Goal: Task Accomplishment & Management: Use online tool/utility

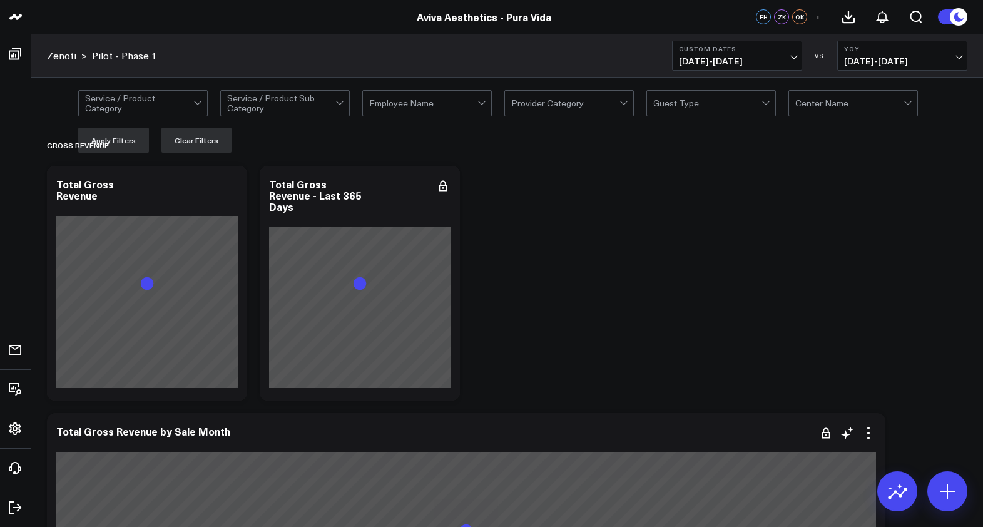
click at [273, 449] on div at bounding box center [465, 446] width 819 height 12
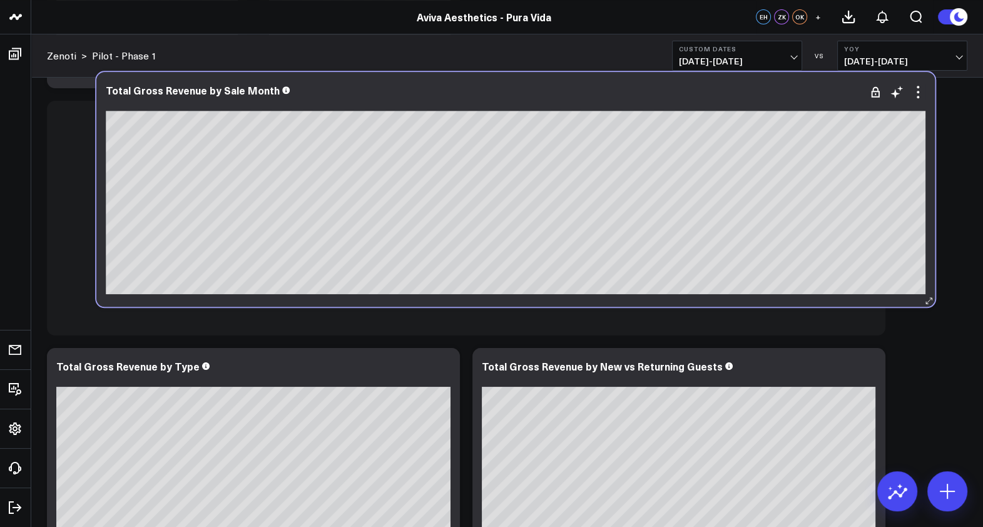
click at [99, 301] on div "Total Gross Revenue by Sale Month" at bounding box center [515, 189] width 838 height 235
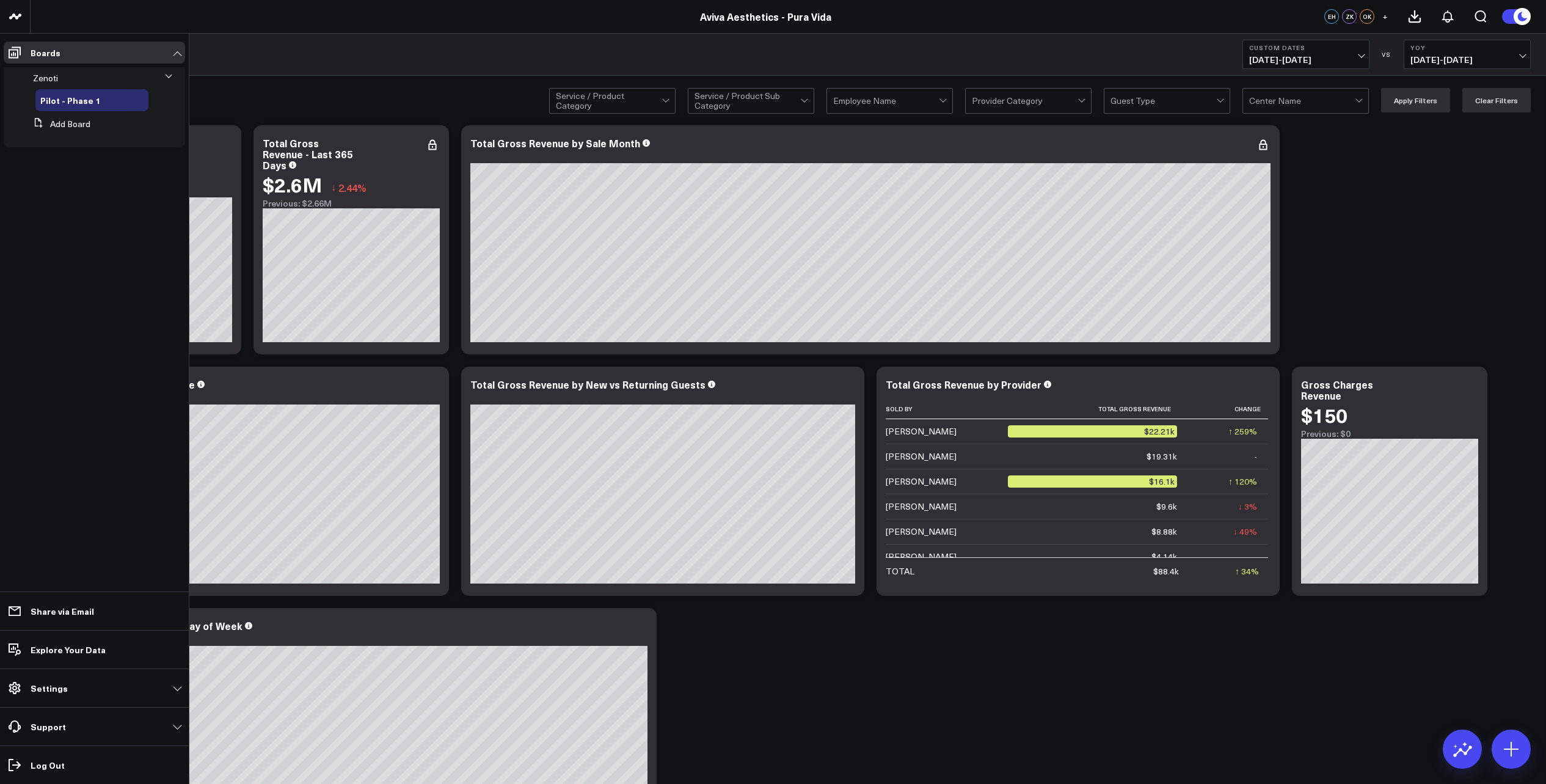
click at [167, 76] on icon at bounding box center [169, 75] width 6 height 3
click at [167, 76] on icon at bounding box center [170, 77] width 8 height 8
click at [69, 125] on button "Add Board" at bounding box center [60, 124] width 63 height 22
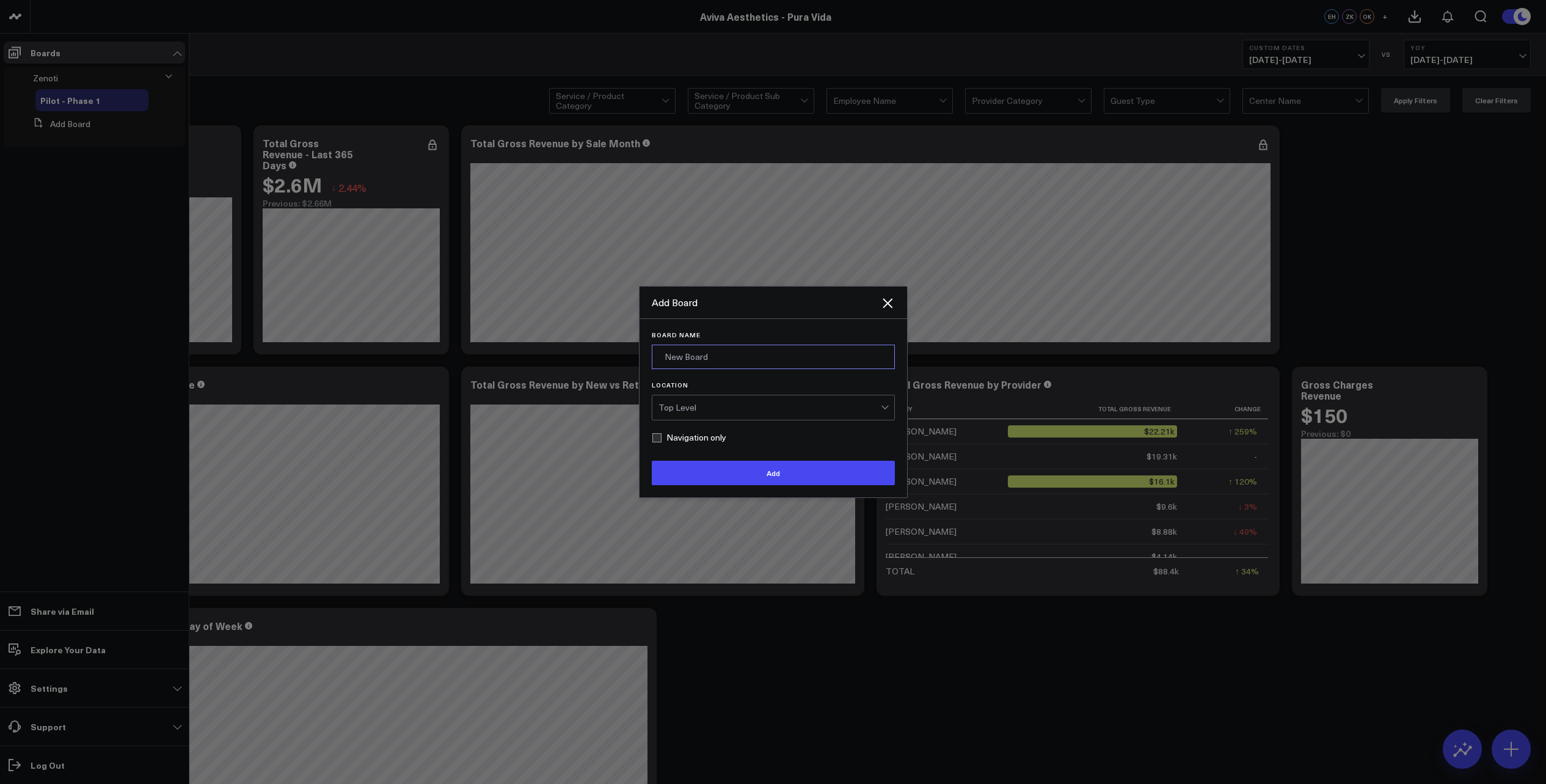
click at [719, 354] on input "Board Name" at bounding box center [773, 356] width 243 height 24
type input "Revenue"
click at [723, 405] on div "Top Level" at bounding box center [770, 407] width 223 height 10
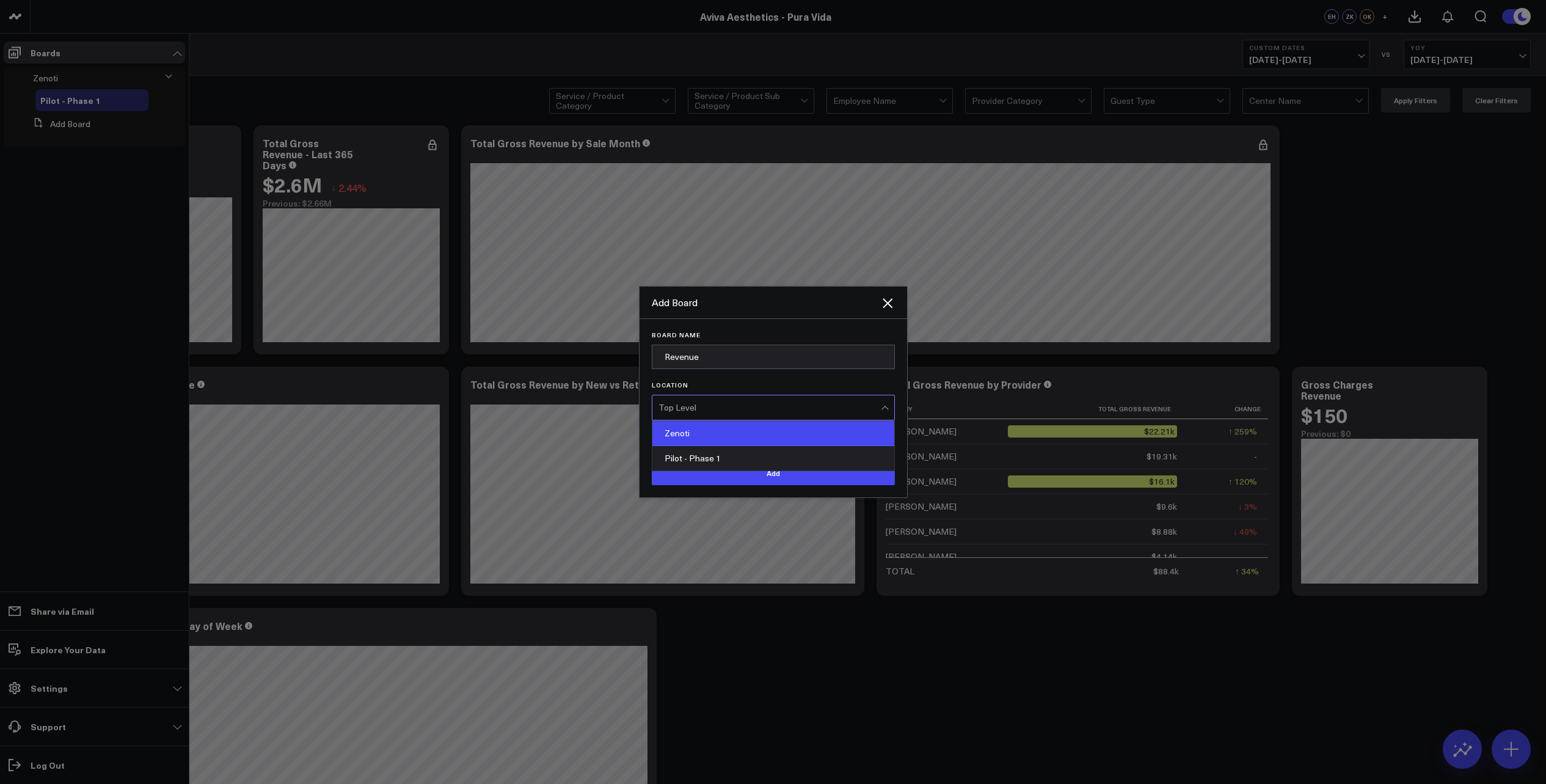
click at [702, 438] on div "Zenoti" at bounding box center [773, 433] width 242 height 25
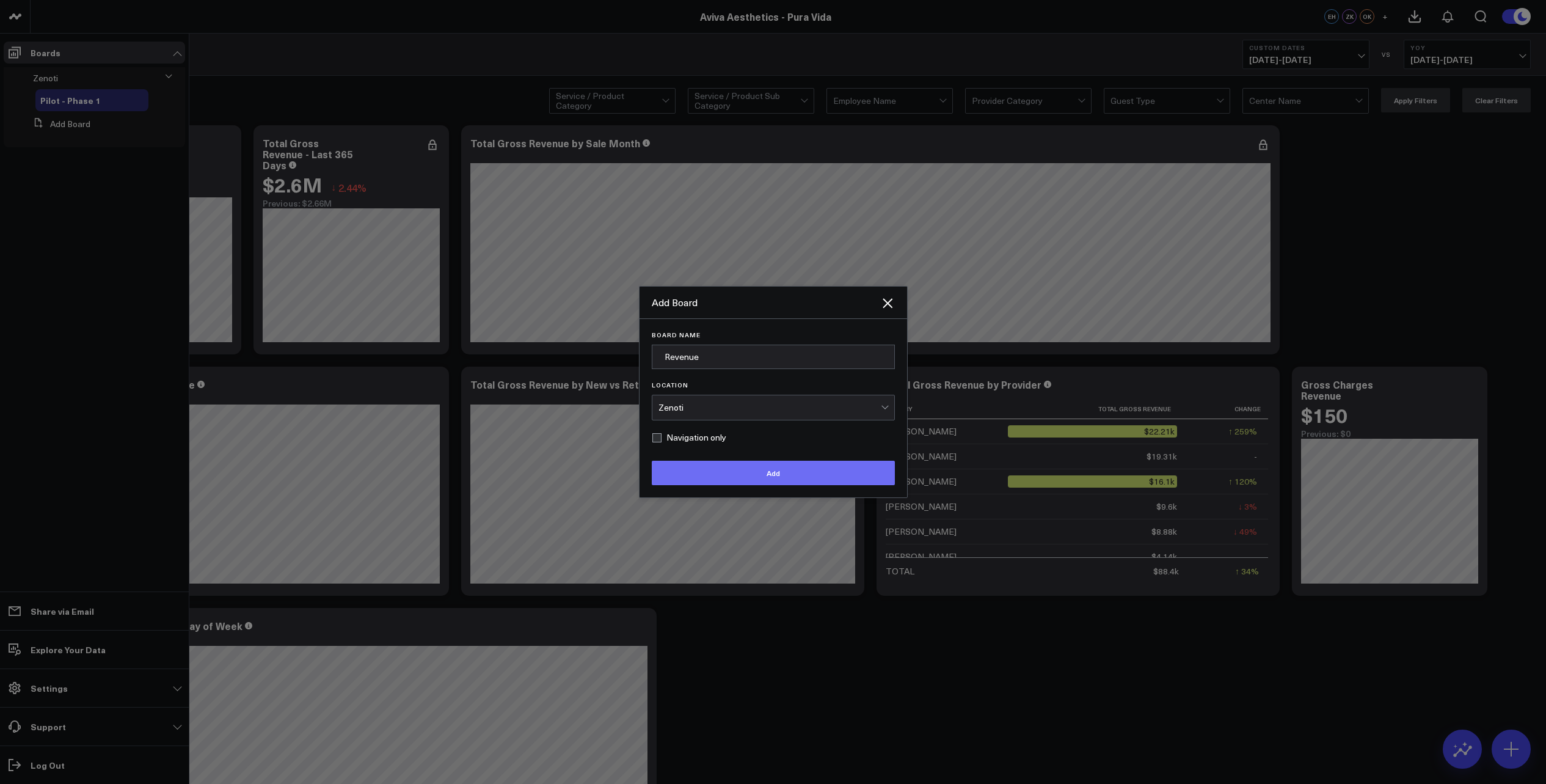
click at [734, 476] on button "Add" at bounding box center [773, 473] width 243 height 24
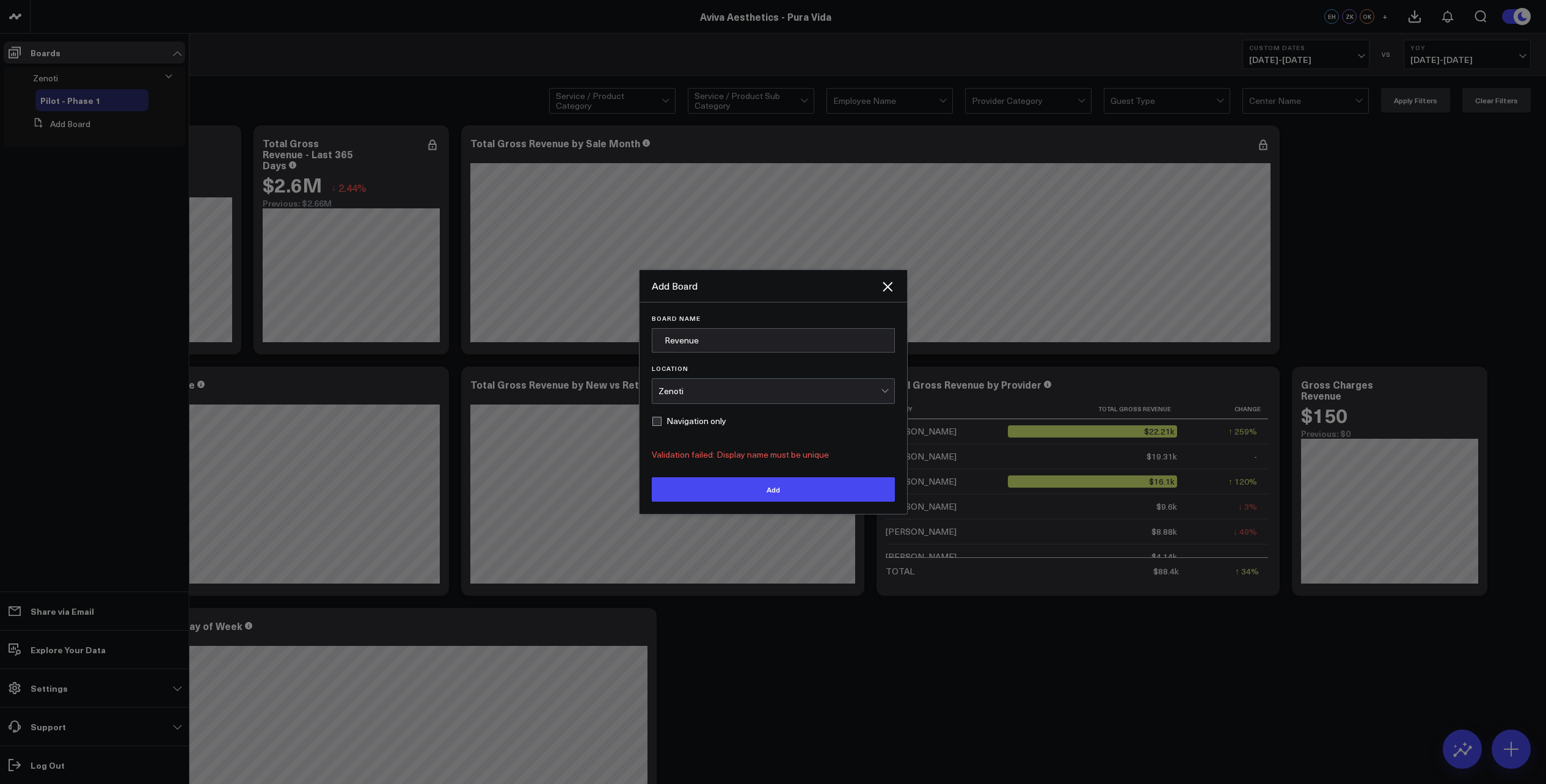
click at [708, 391] on div "Zenoti" at bounding box center [770, 391] width 223 height 10
click at [785, 386] on div "Zenoti" at bounding box center [770, 391] width 223 height 10
click at [885, 283] on icon "Close" at bounding box center [888, 286] width 10 height 10
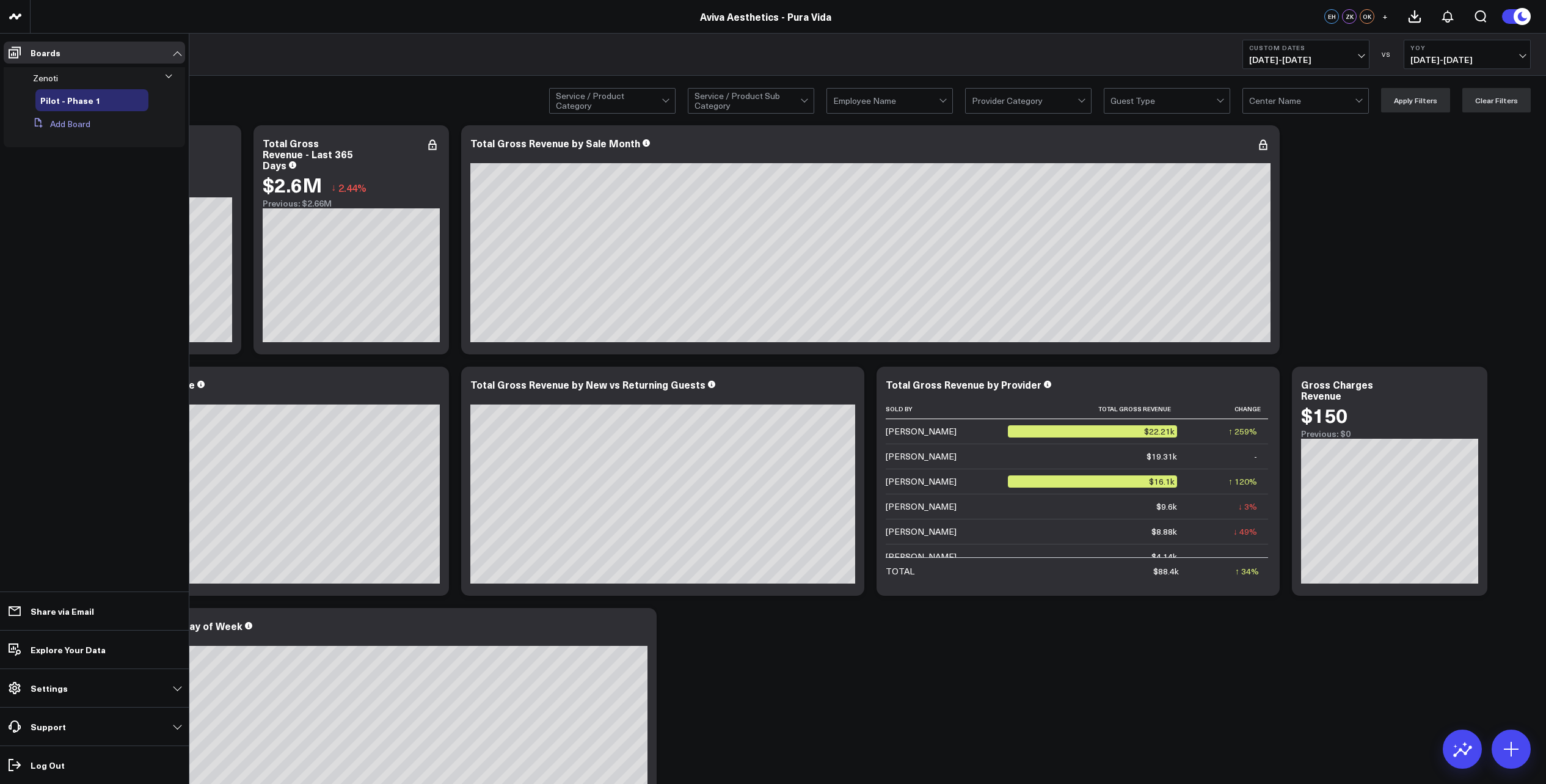
click at [79, 126] on button "Add Board" at bounding box center [60, 124] width 63 height 22
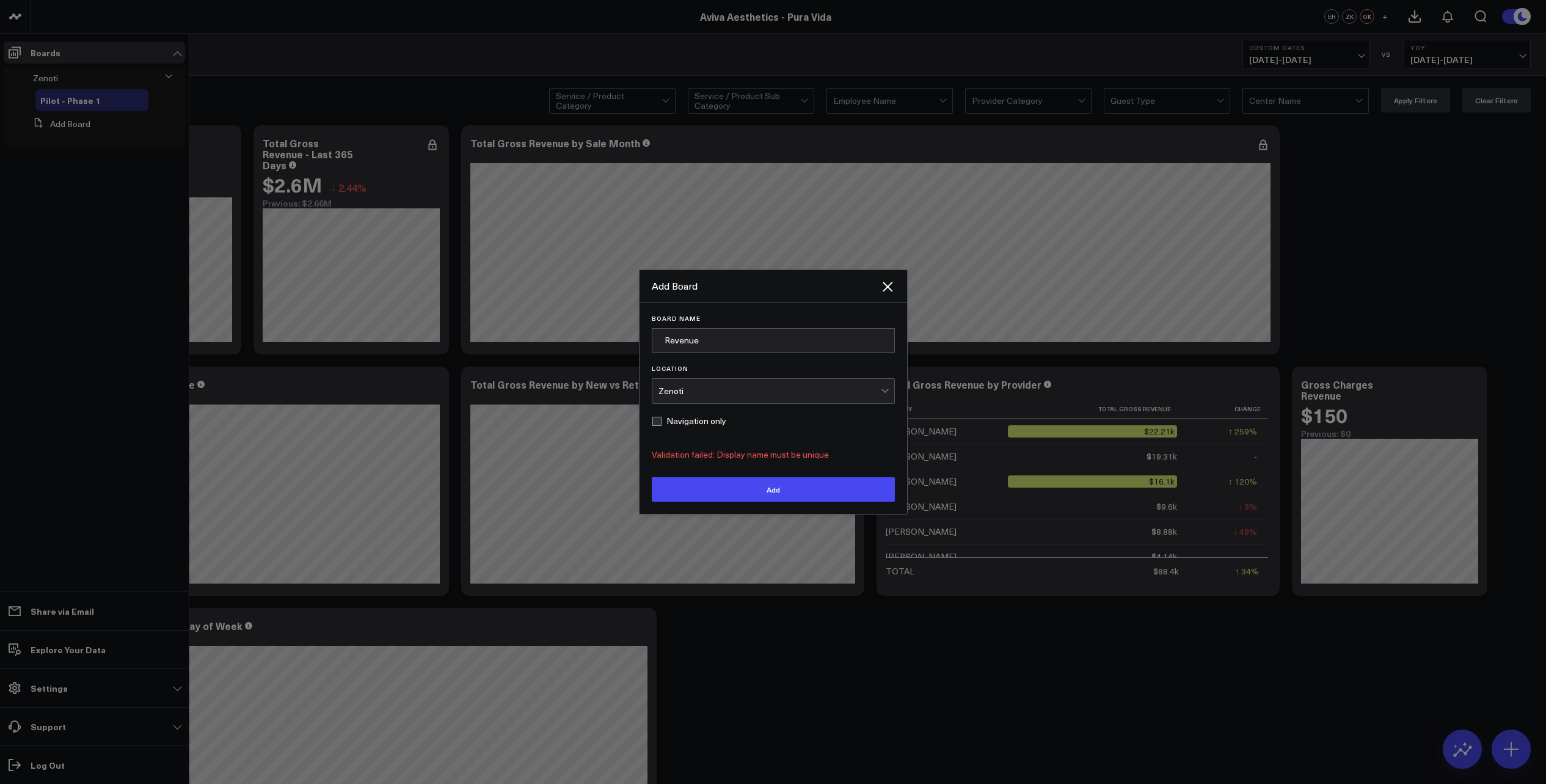
click at [717, 393] on div "Zenoti" at bounding box center [770, 391] width 223 height 10
click at [889, 285] on icon "Close" at bounding box center [888, 286] width 10 height 10
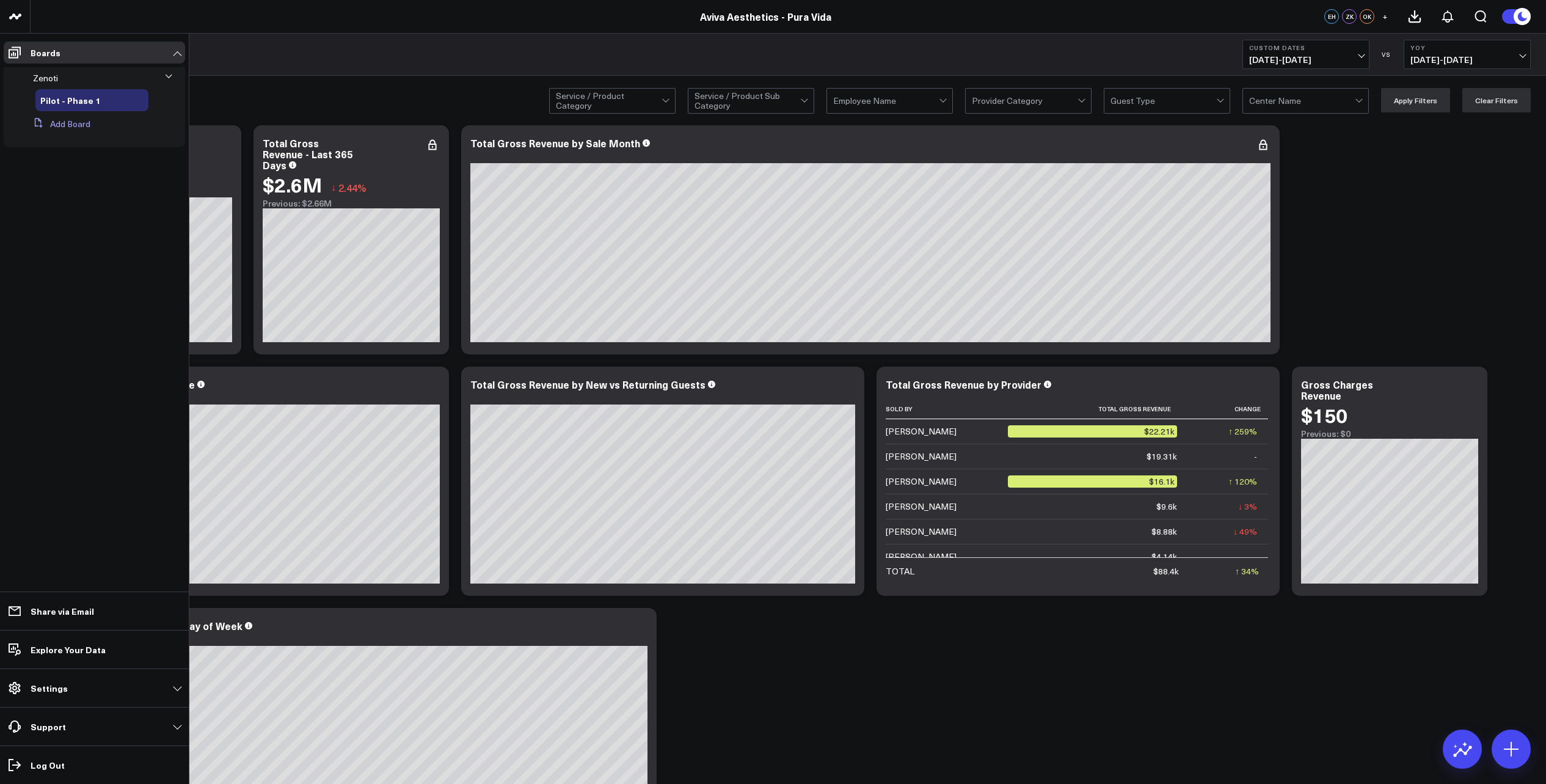
click at [74, 125] on button "Add Board" at bounding box center [60, 124] width 63 height 22
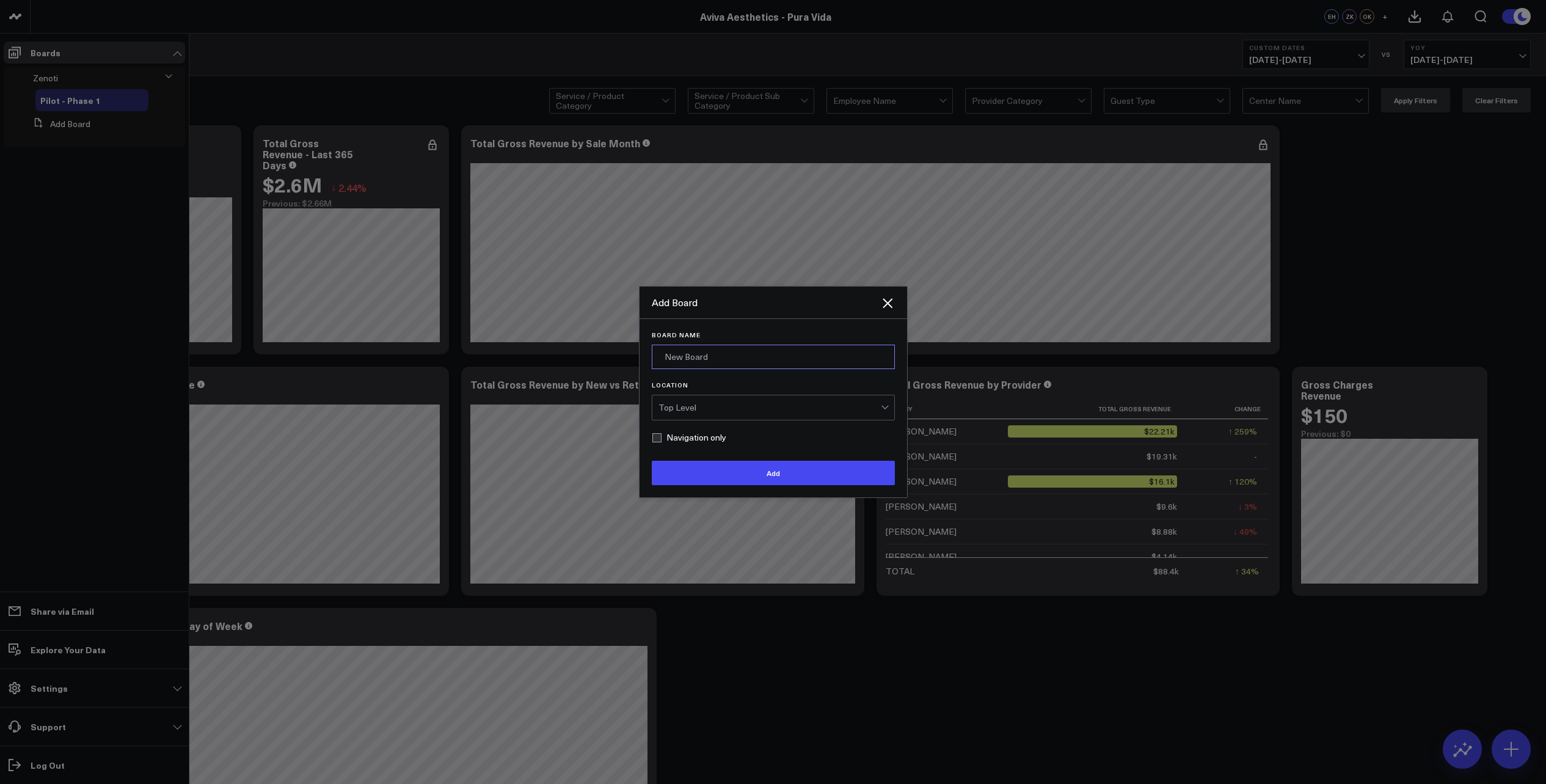
click at [697, 354] on input "Board Name" at bounding box center [773, 356] width 243 height 24
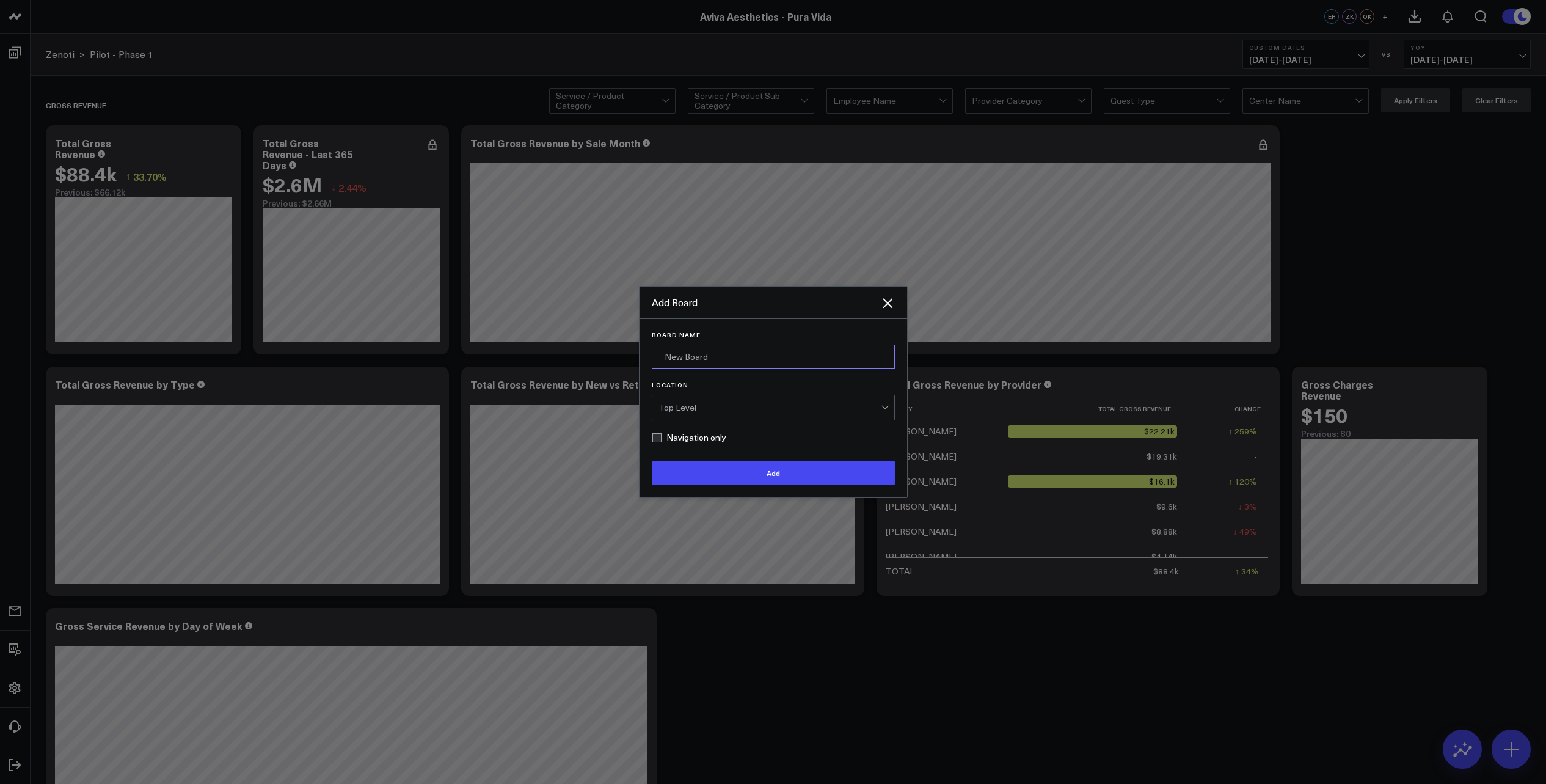
type input "Revenue"
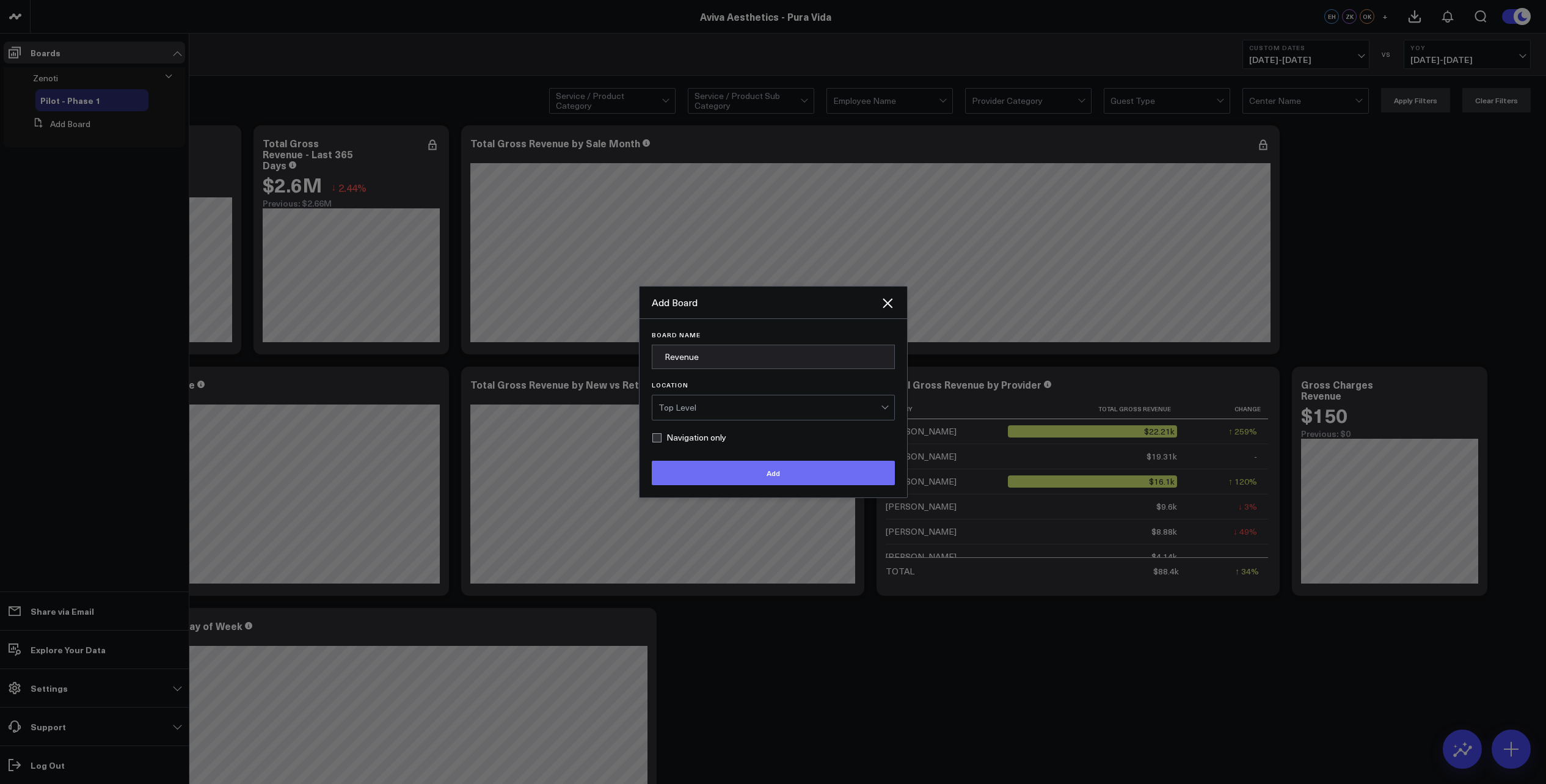
click at [742, 476] on button "Add" at bounding box center [773, 473] width 243 height 24
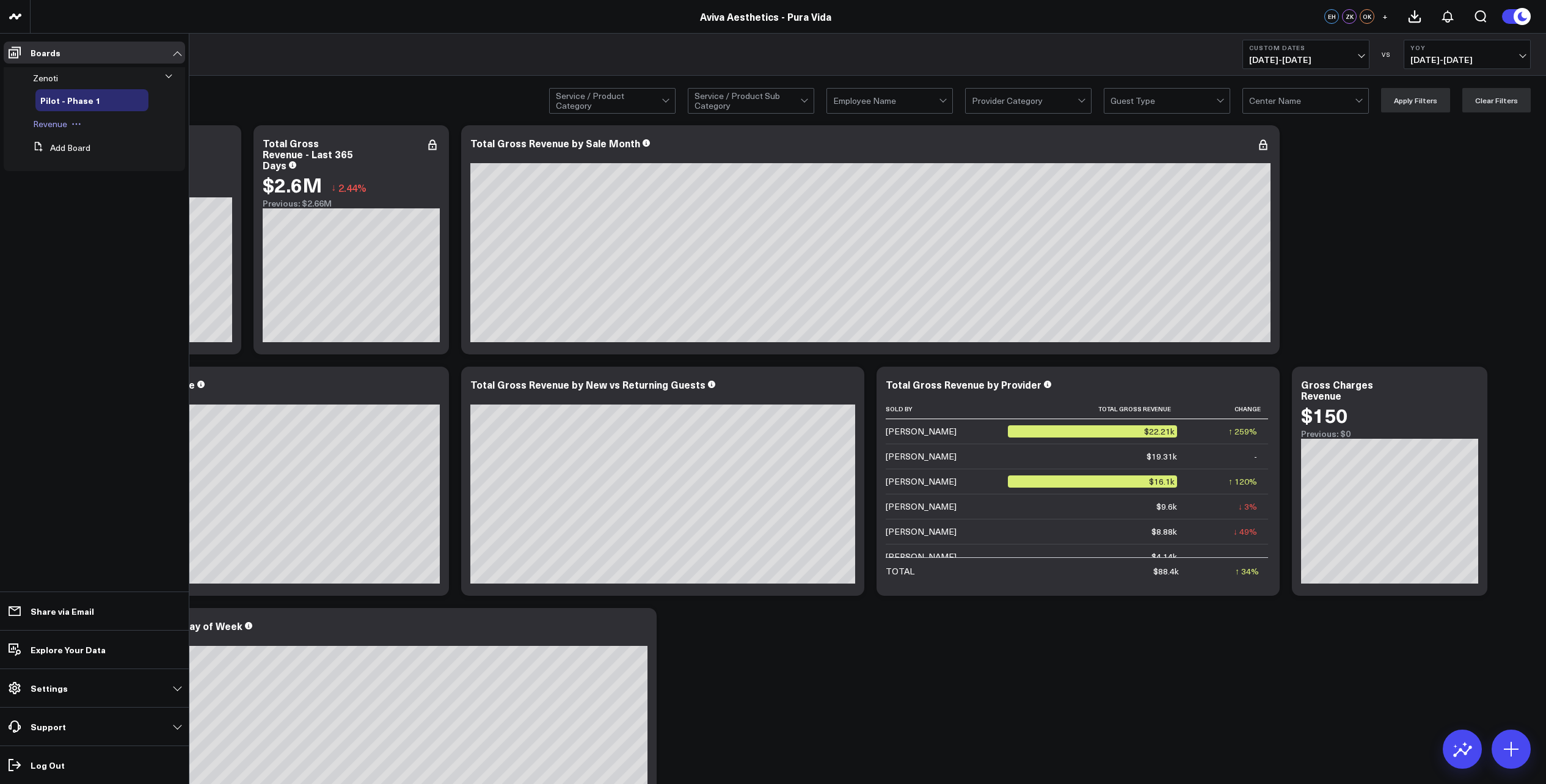
click at [74, 123] on icon at bounding box center [76, 124] width 10 height 10
click at [114, 141] on button "Edit Name" at bounding box center [131, 141] width 99 height 23
click at [172, 122] on icon at bounding box center [174, 123] width 8 height 8
click at [149, 210] on button "Delete Board" at bounding box center [131, 212] width 99 height 23
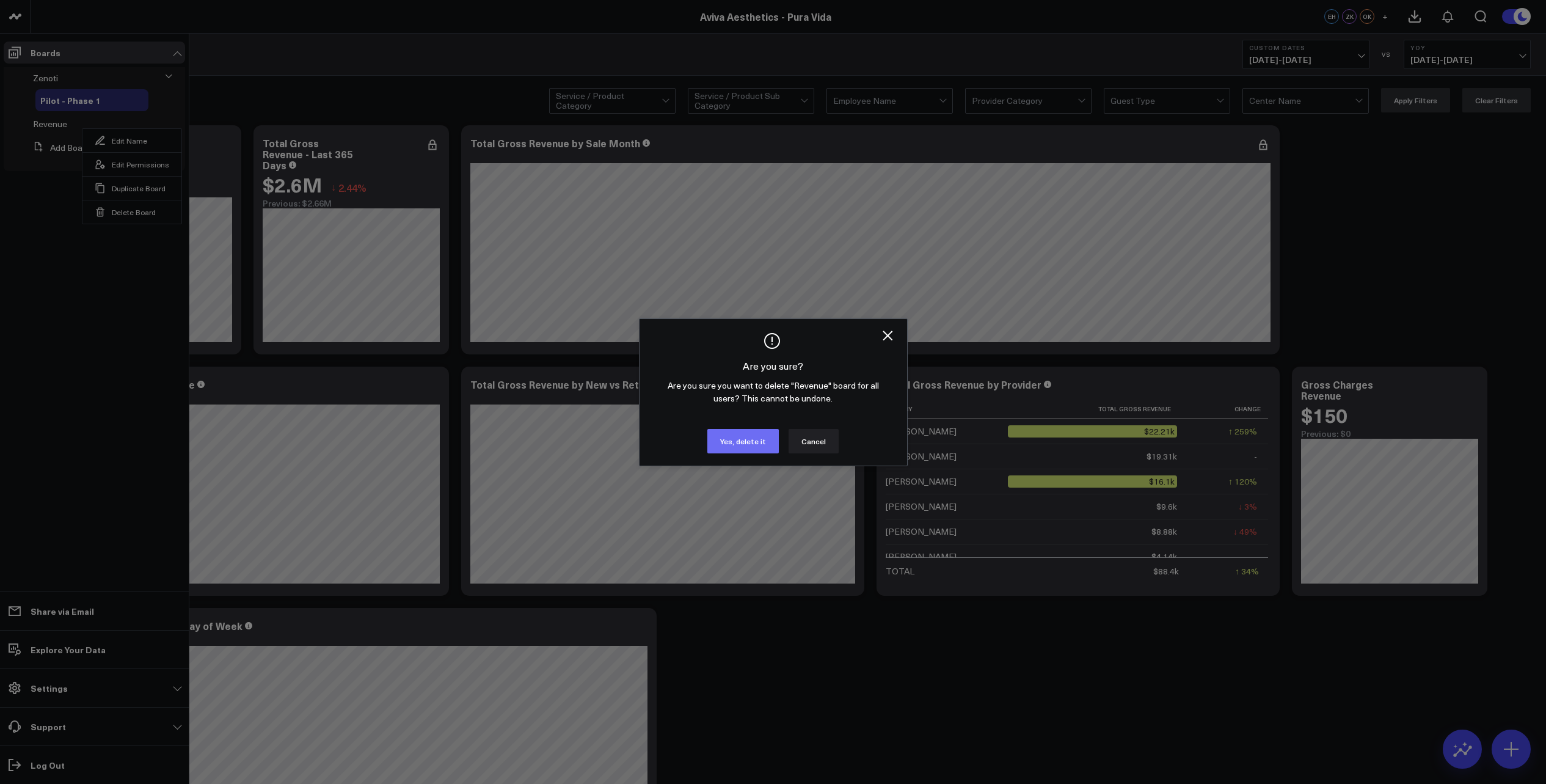
click at [743, 445] on button "Yes, delete it" at bounding box center [742, 440] width 71 height 24
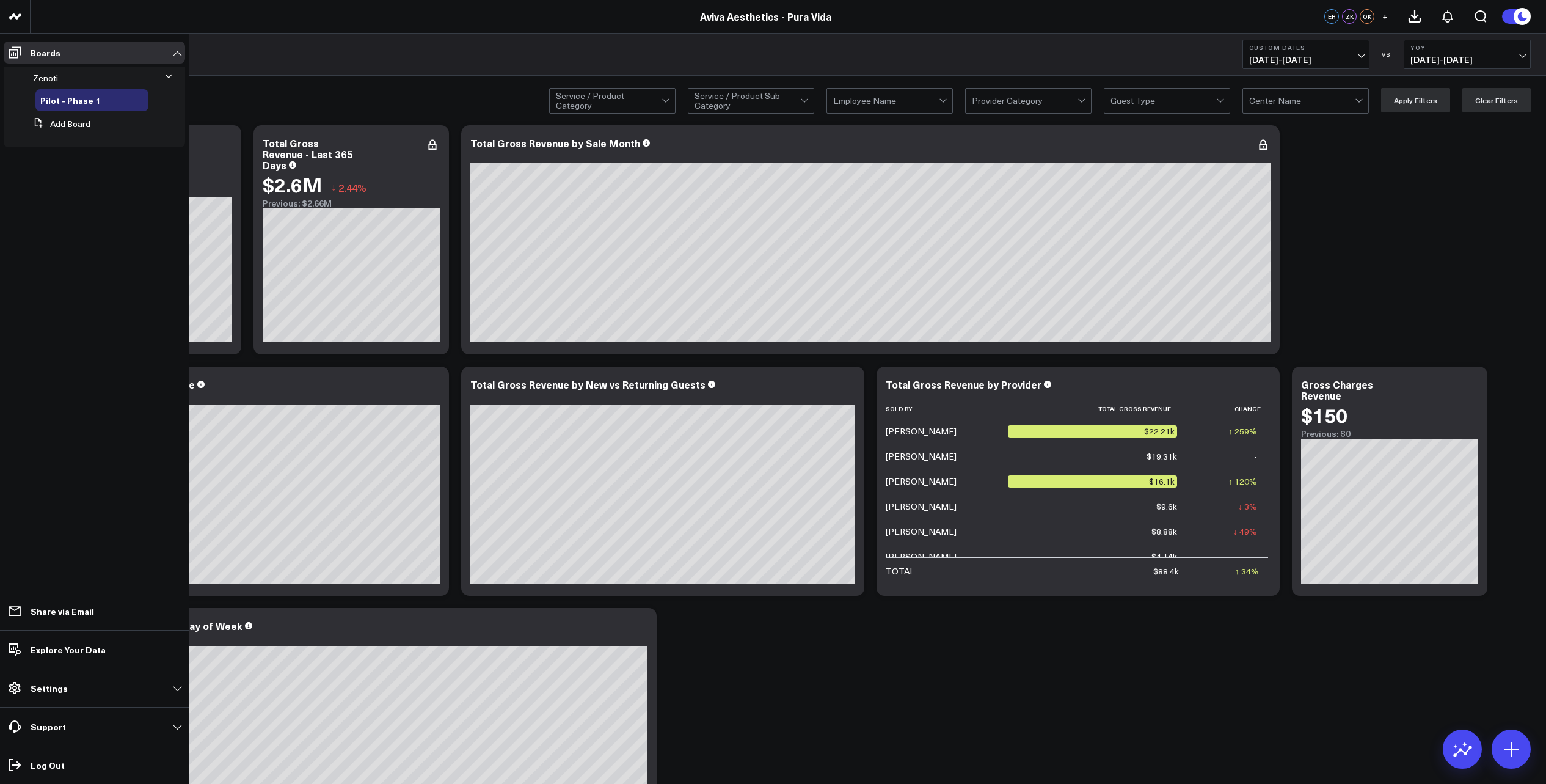
click at [172, 74] on icon at bounding box center [169, 75] width 6 height 3
click at [172, 74] on icon at bounding box center [170, 77] width 8 height 8
click at [69, 78] on icon at bounding box center [70, 78] width 2 height 2
click at [47, 162] on li "Boards Zenoti Edit Name Edit Permissions Duplicate Board Delete Board Pilot - P…" at bounding box center [94, 98] width 188 height 129
click at [53, 123] on button "Add Board" at bounding box center [60, 124] width 63 height 22
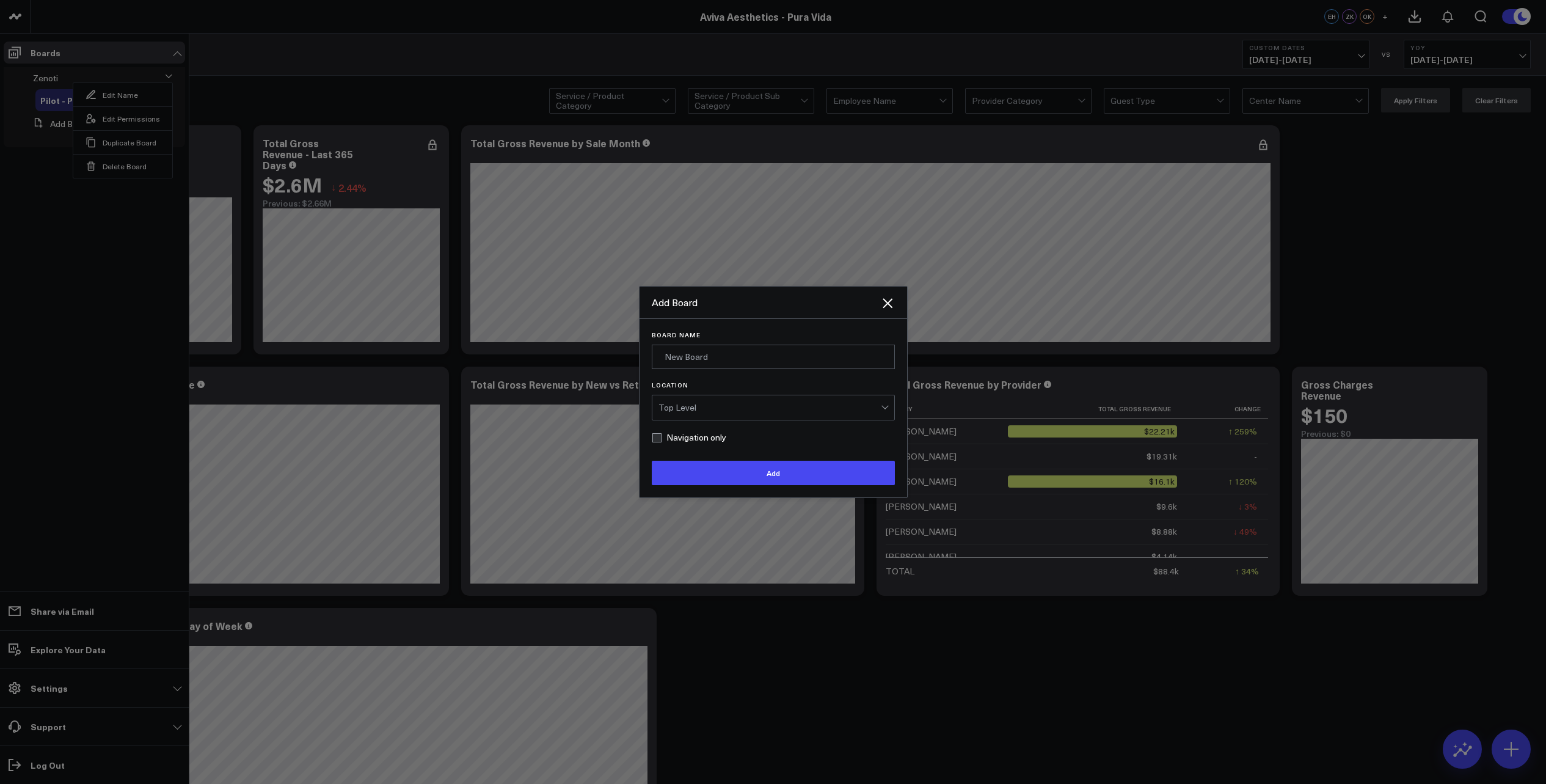
click at [30, 166] on div at bounding box center [773, 392] width 1546 height 784
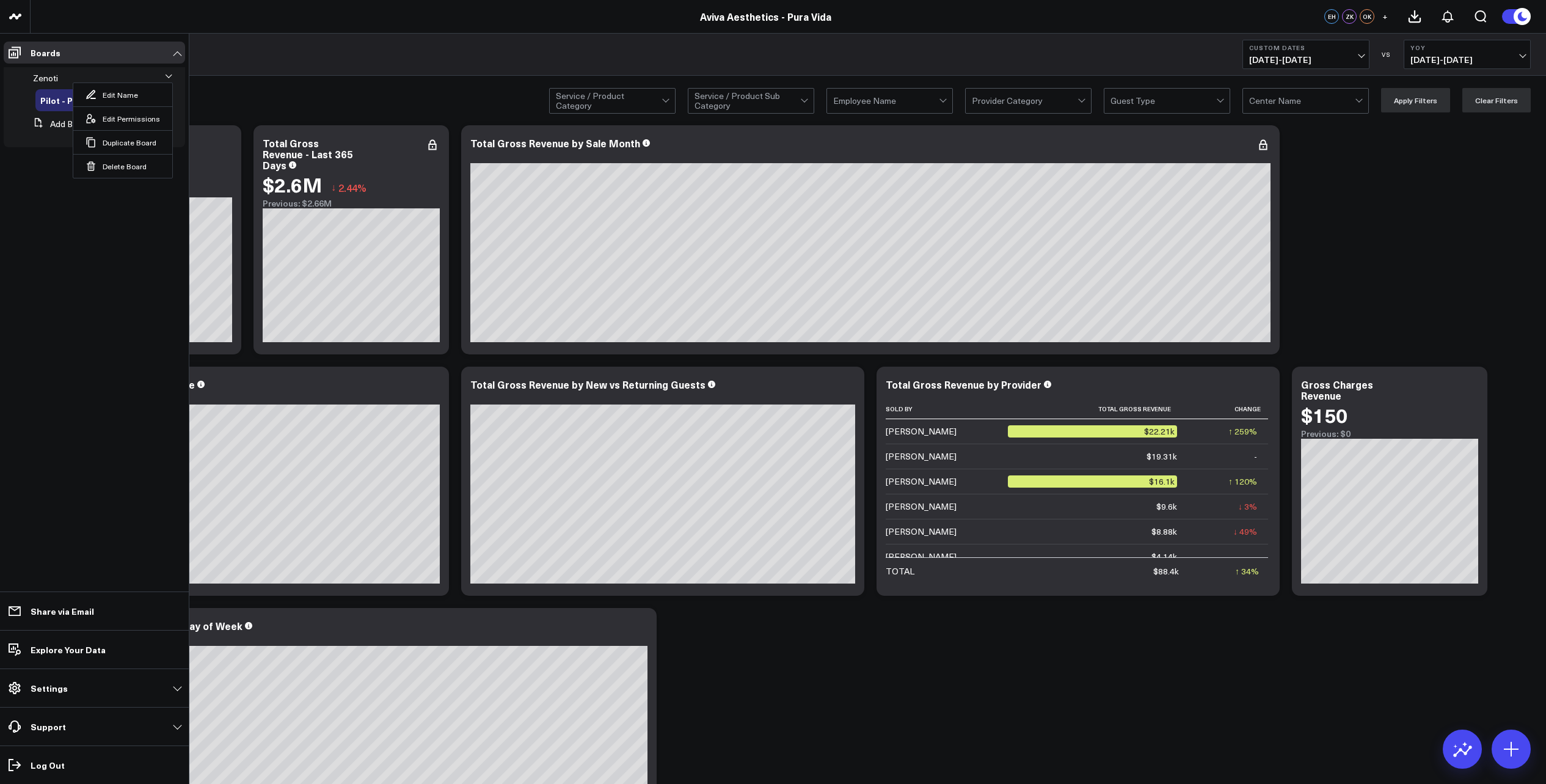
click at [47, 191] on ul "Boards Zenoti Edit Name Edit Permissions Duplicate Board Delete Board Pilot - P…" at bounding box center [94, 408] width 188 height 750
click at [67, 75] on icon at bounding box center [67, 78] width 10 height 10
click at [80, 124] on button "Add Board" at bounding box center [60, 124] width 63 height 22
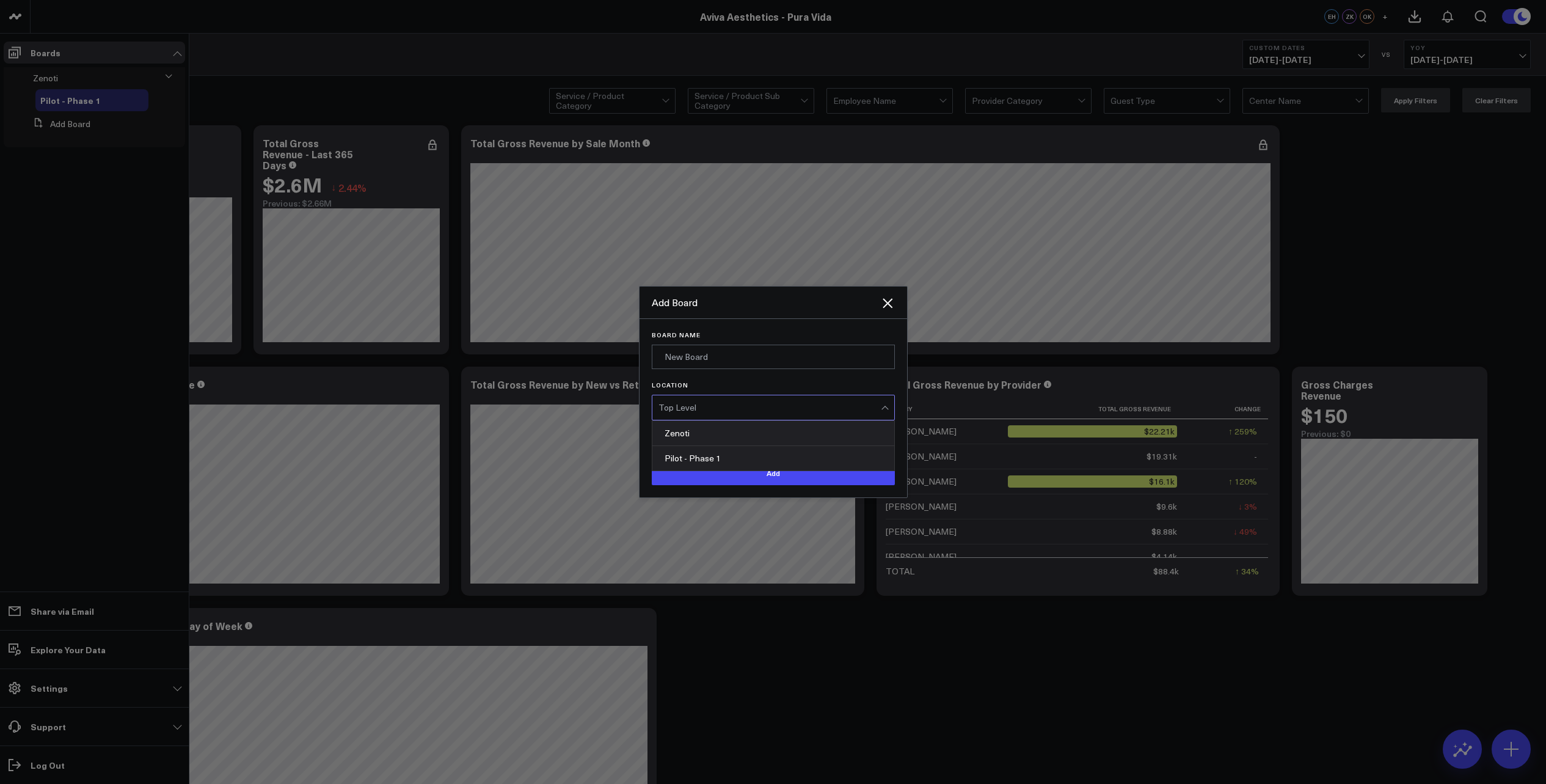
click at [730, 415] on div "Top Level" at bounding box center [770, 407] width 223 height 24
click at [758, 434] on div "Zenoti" at bounding box center [773, 433] width 242 height 25
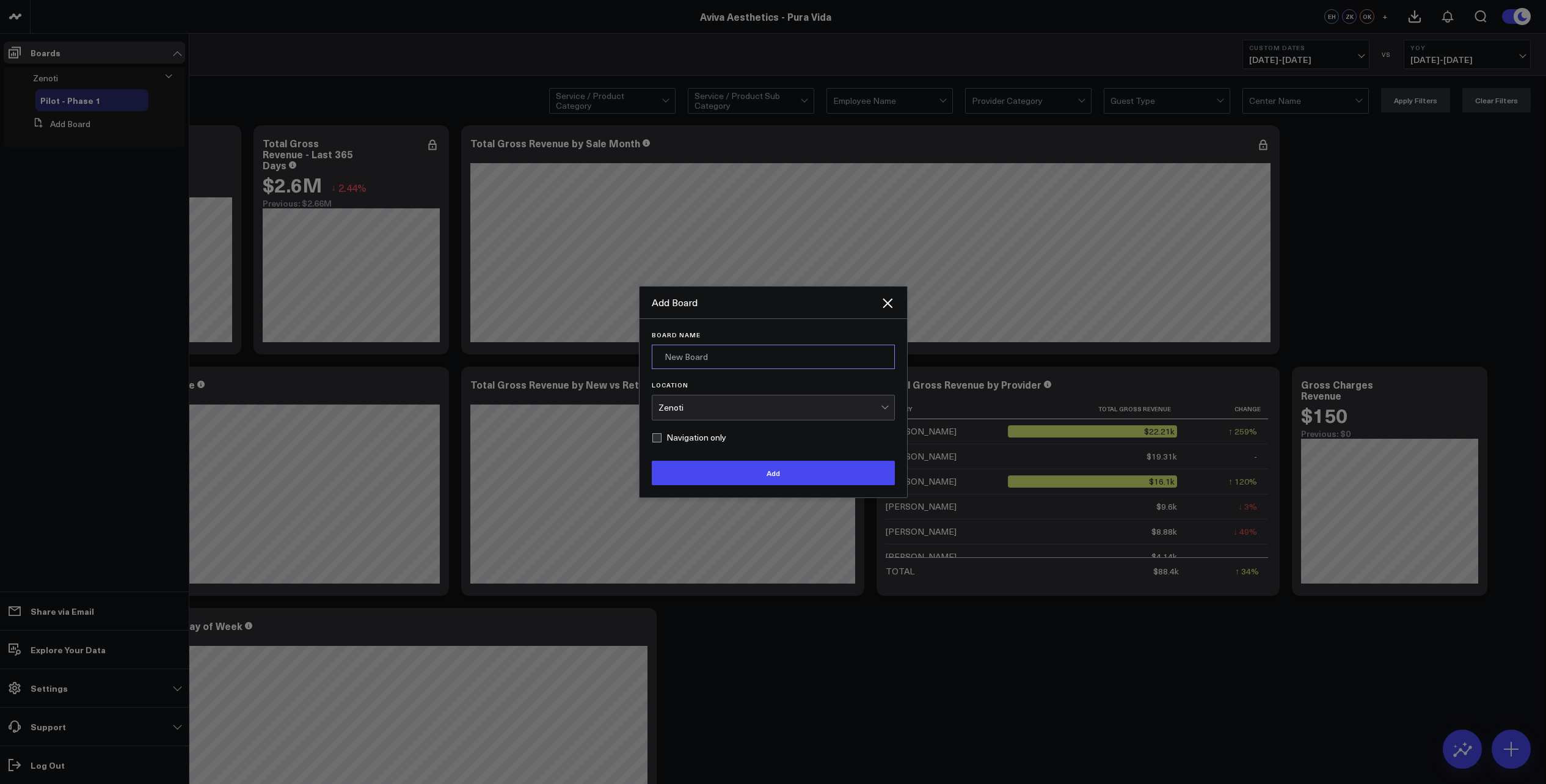
click at [726, 359] on input "Board Name" at bounding box center [773, 356] width 243 height 24
click at [730, 468] on button "Add" at bounding box center [773, 473] width 243 height 24
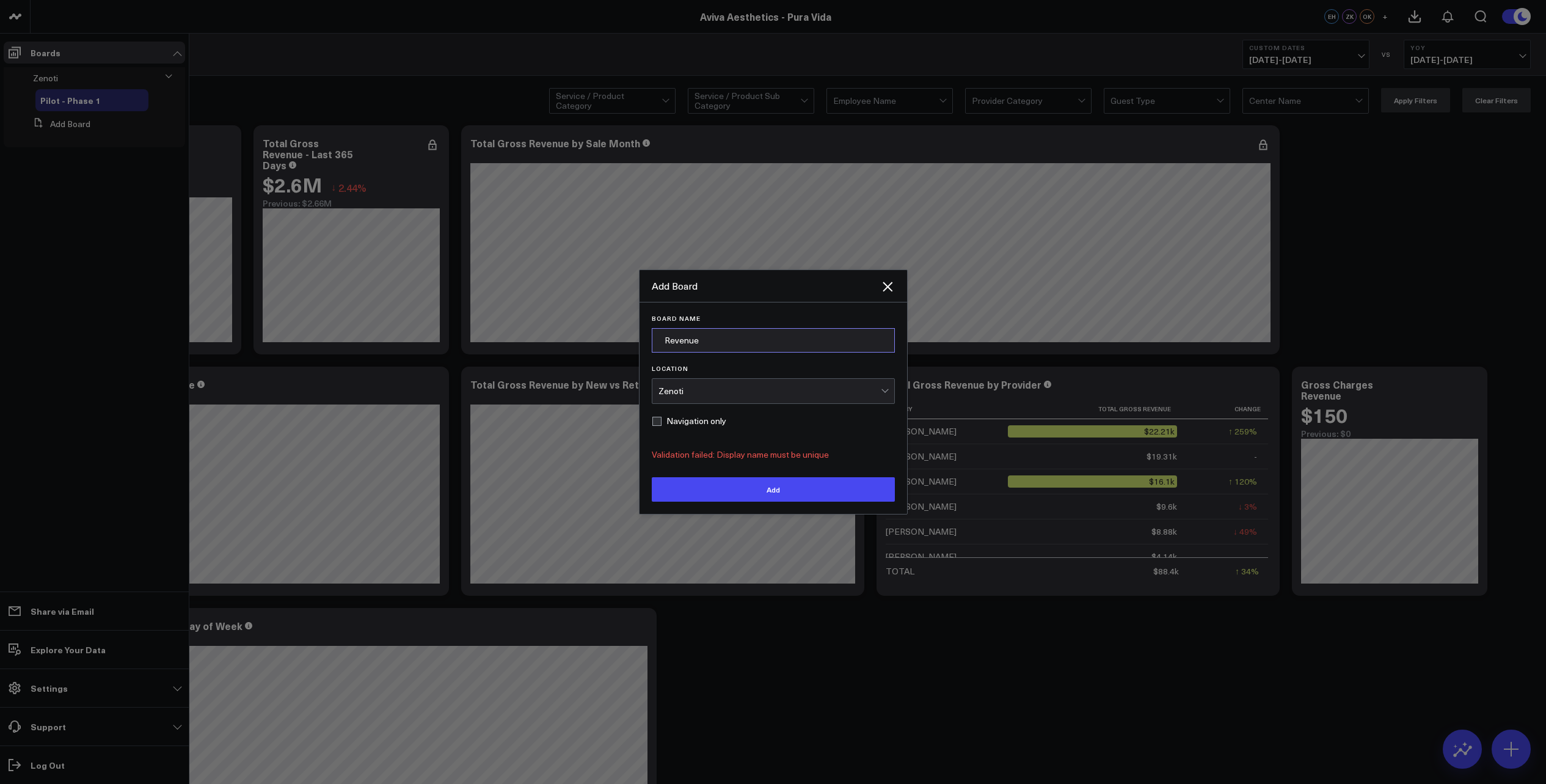
click at [708, 344] on input "Revenue" at bounding box center [773, 340] width 243 height 24
click at [663, 339] on input "Revenue" at bounding box center [773, 340] width 243 height 24
type input "Accrual Revenue"
click at [716, 489] on button "Add" at bounding box center [773, 489] width 243 height 24
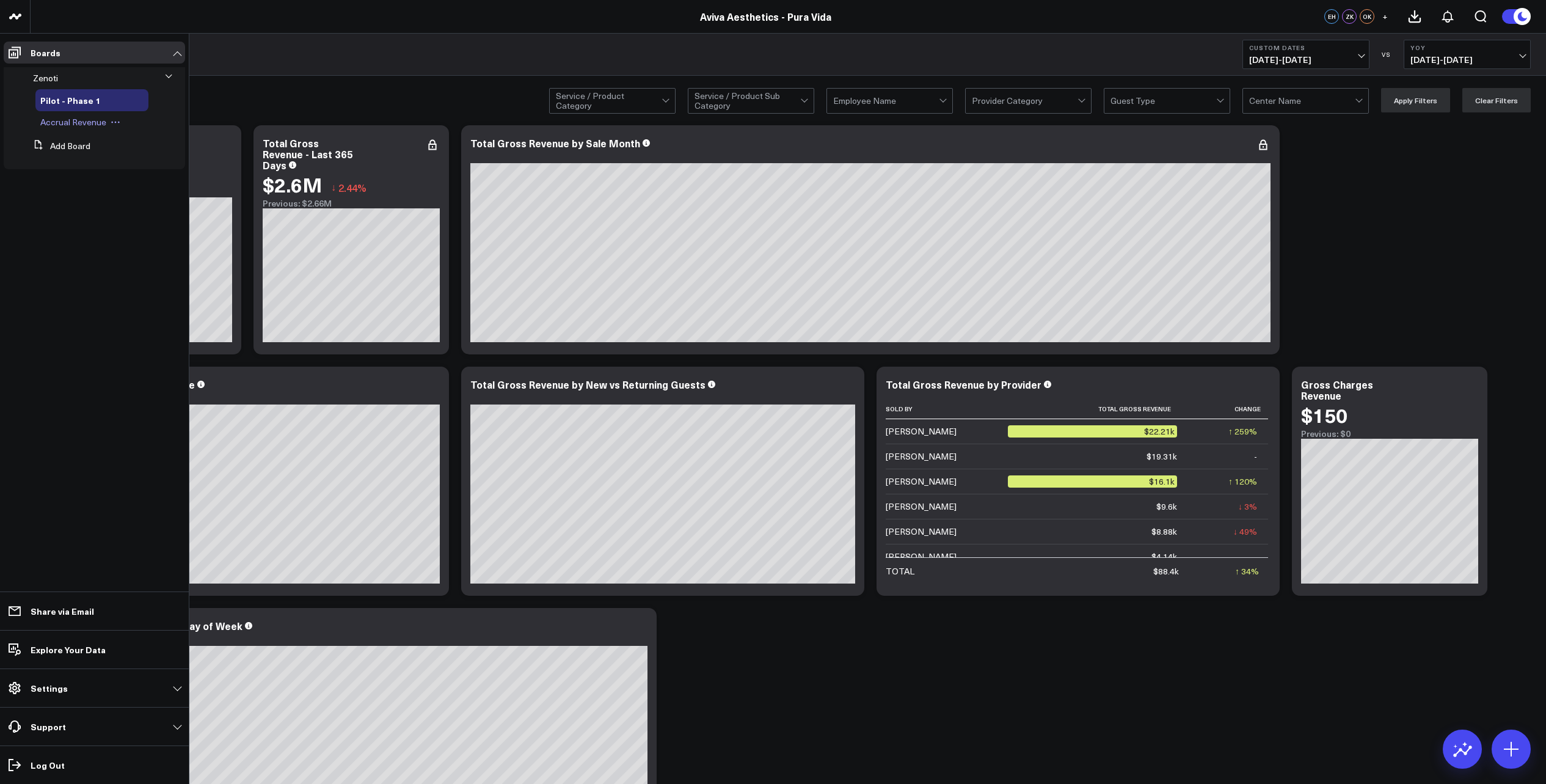
click at [89, 123] on span "Accrual Revenue" at bounding box center [73, 122] width 66 height 12
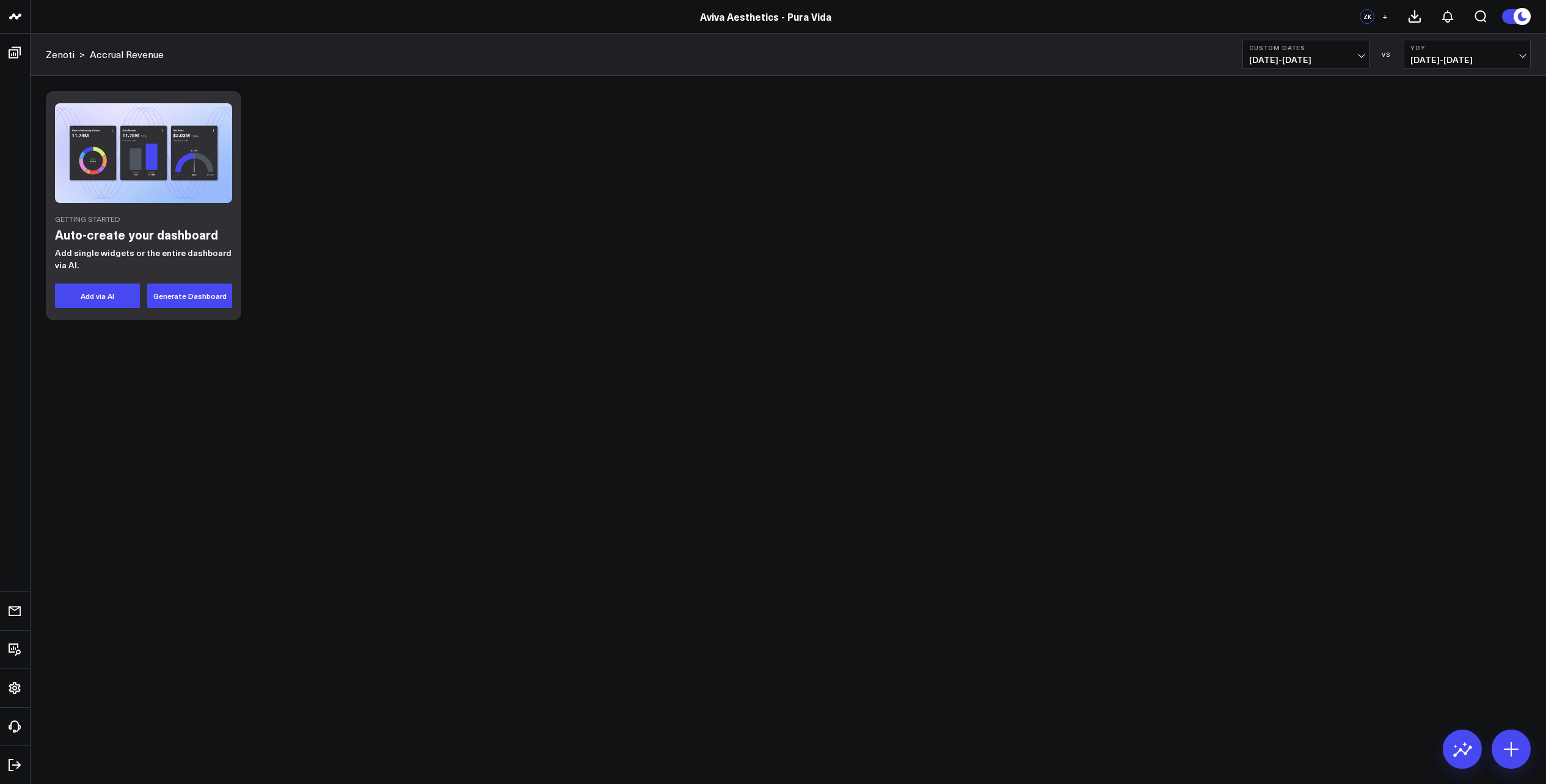
click at [1380, 246] on div "Getting Started Auto-create your dashboard Add single widgets or the entire das…" at bounding box center [788, 205] width 1497 height 241
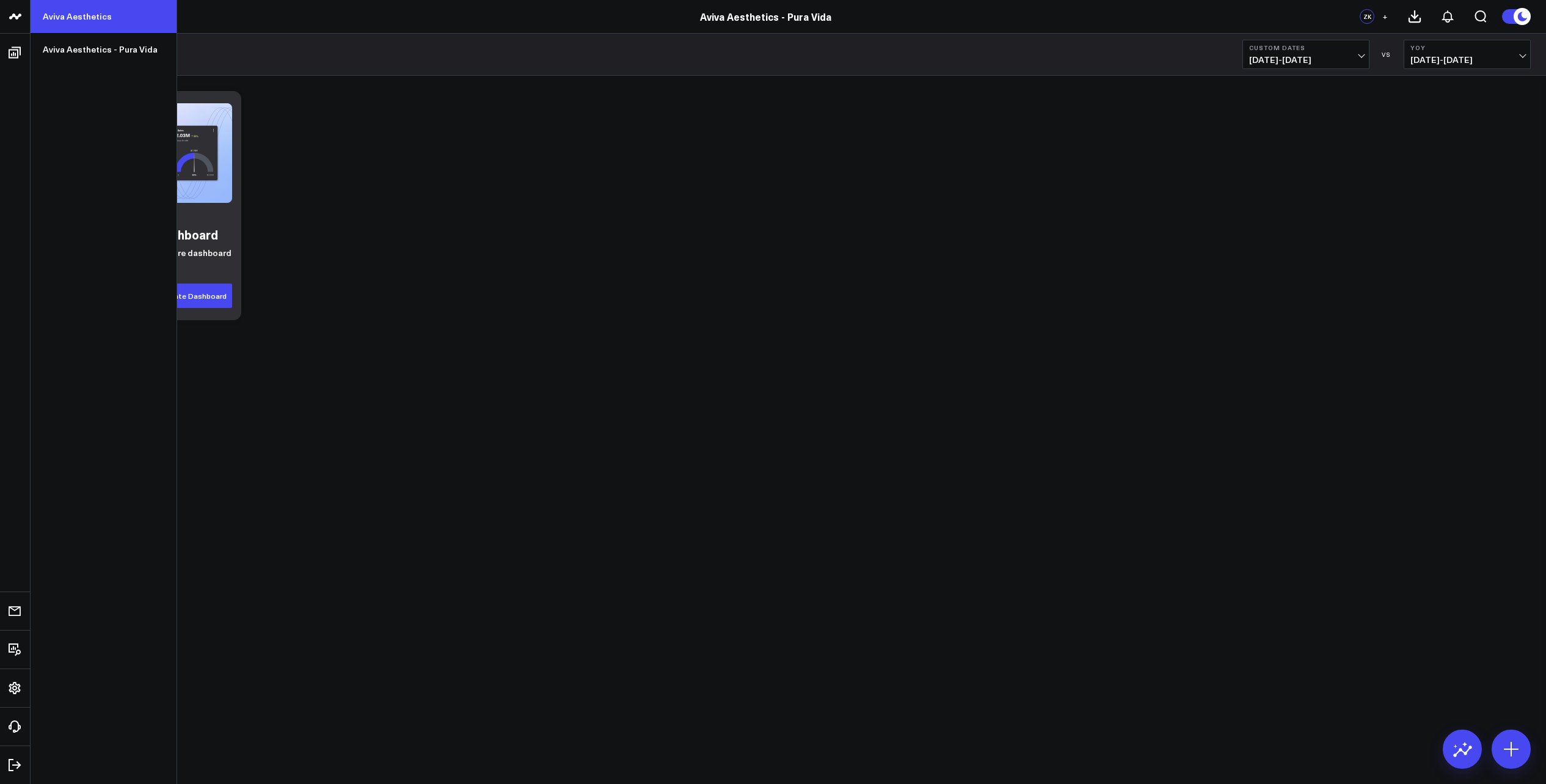
click at [79, 13] on link "Aviva Aesthetics" at bounding box center [104, 17] width 146 height 33
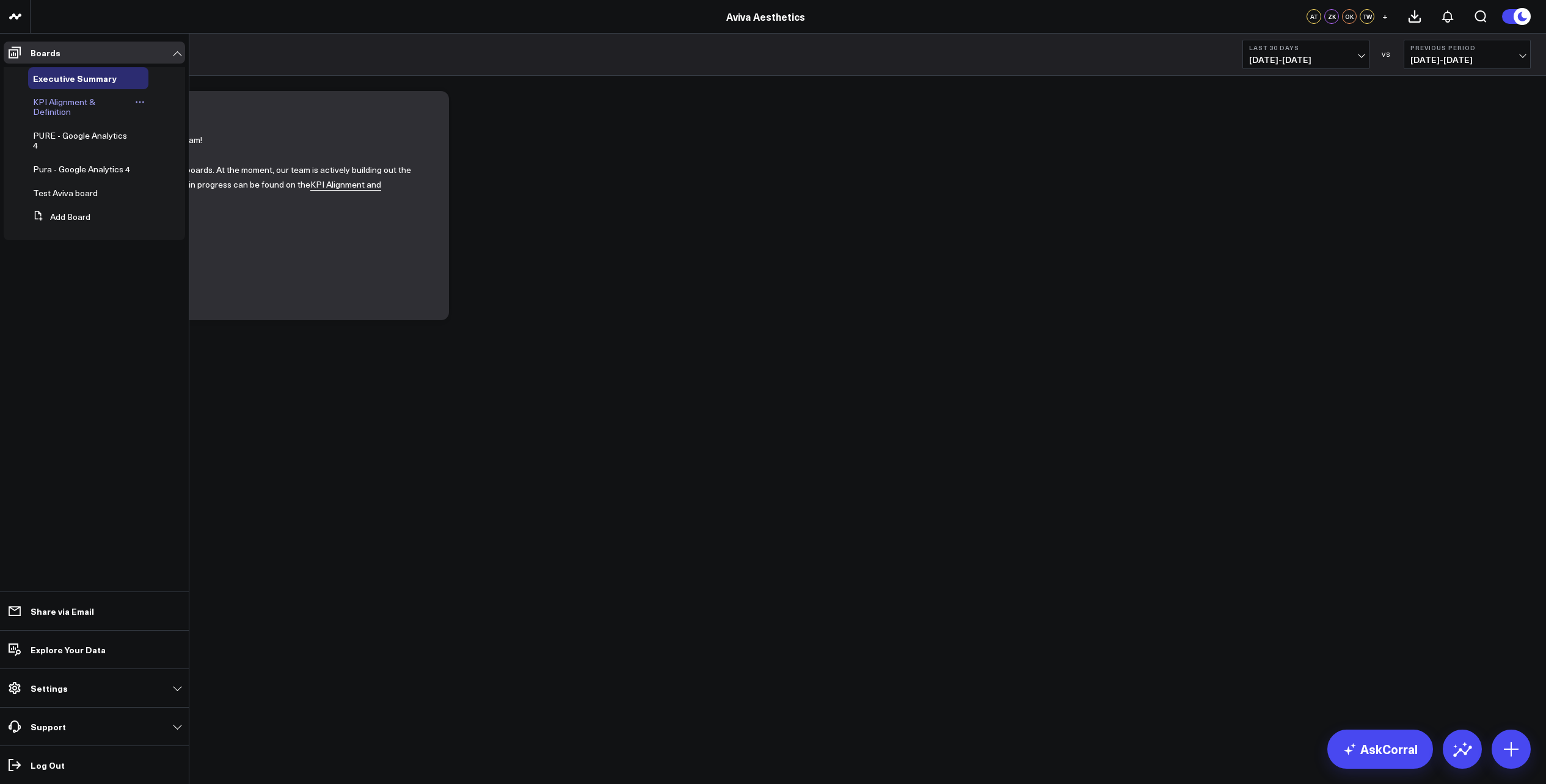
click at [61, 99] on span "KPI Alignment & Definition" at bounding box center [64, 106] width 63 height 21
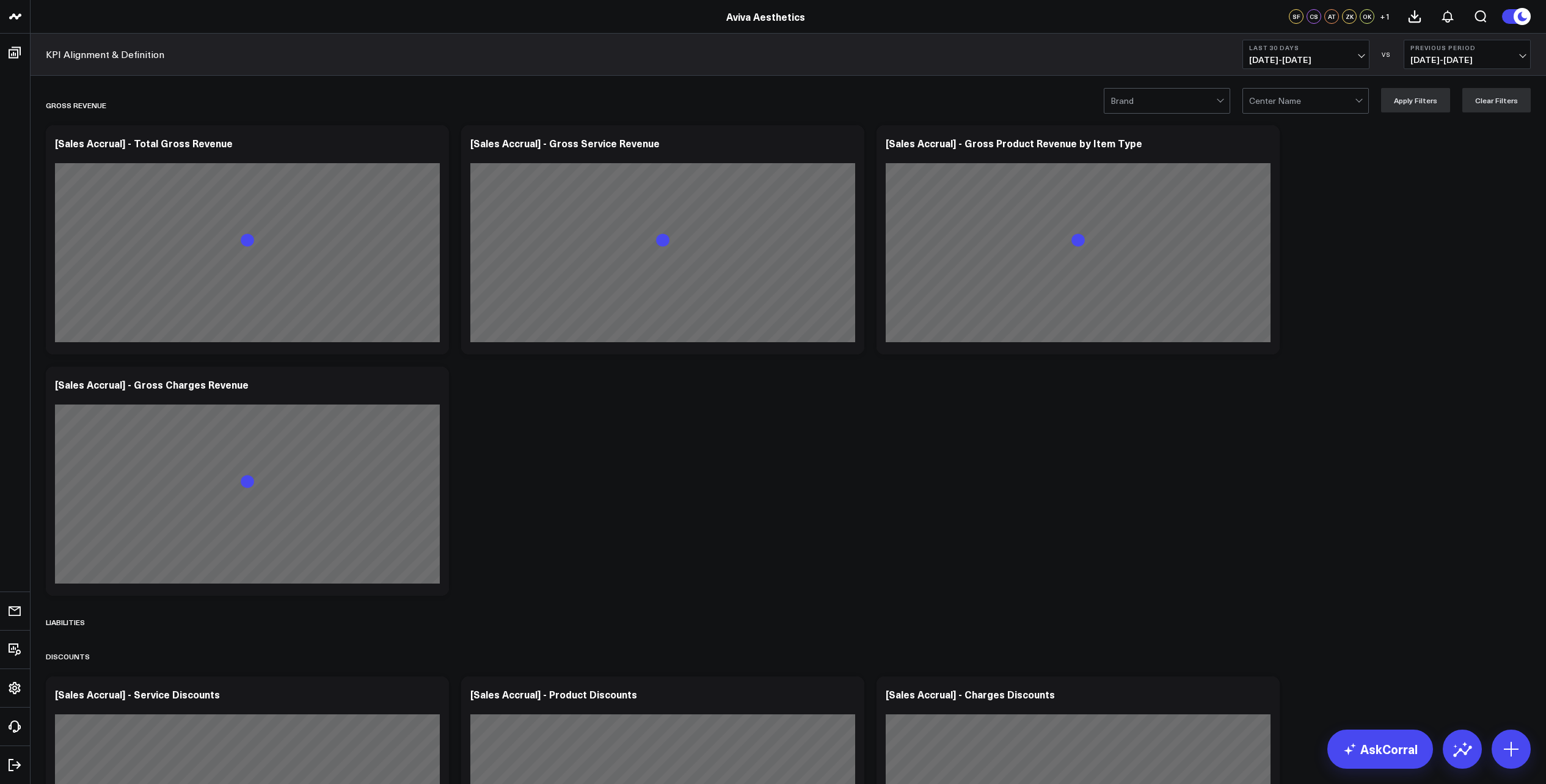
click at [1361, 56] on span "08/13/25 - 09/11/25" at bounding box center [1306, 60] width 113 height 10
click at [1311, 389] on link "Custom Dates" at bounding box center [1306, 391] width 126 height 23
select select "8"
select select "2025"
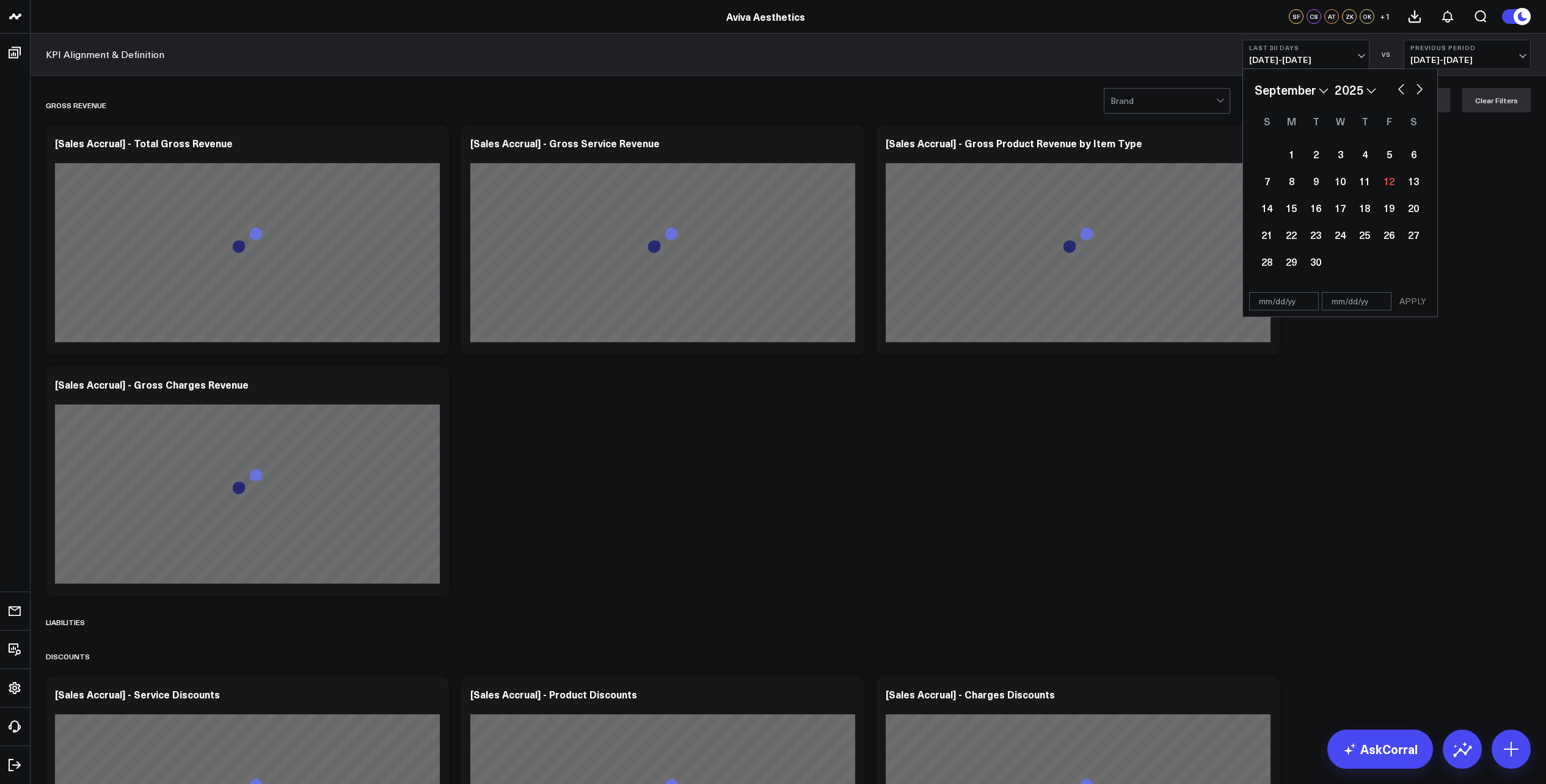
click at [1400, 86] on button "button" at bounding box center [1401, 88] width 13 height 15
select select "7"
select select "2025"
click at [1322, 91] on select "January February March April May June July August September October November De…" at bounding box center [1292, 90] width 74 height 19
select select "2025"
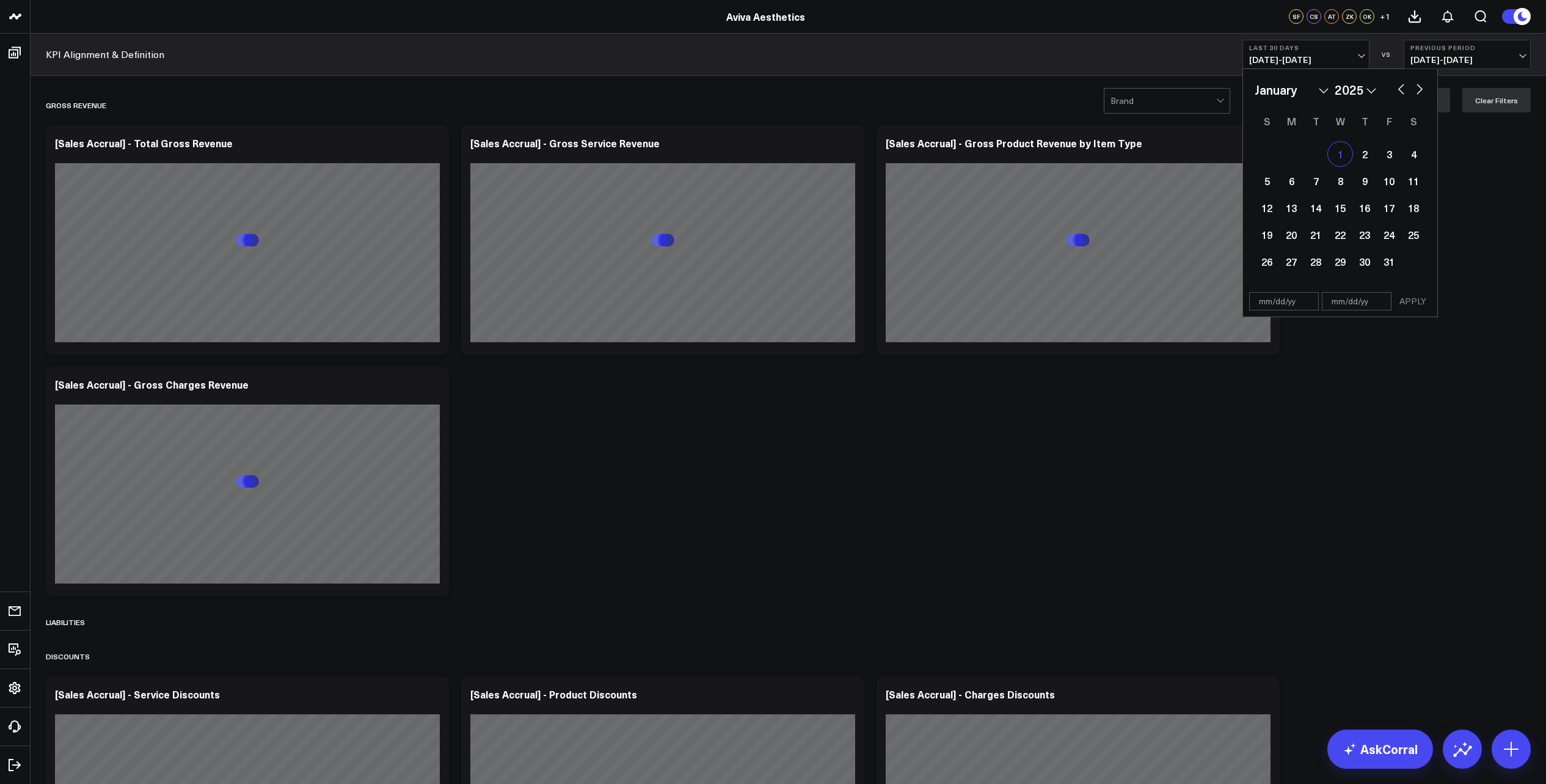
click at [1339, 153] on div "1" at bounding box center [1340, 153] width 24 height 24
type input "01/01/25"
select select "2025"
click at [1419, 88] on button "button" at bounding box center [1419, 88] width 13 height 15
select select "1"
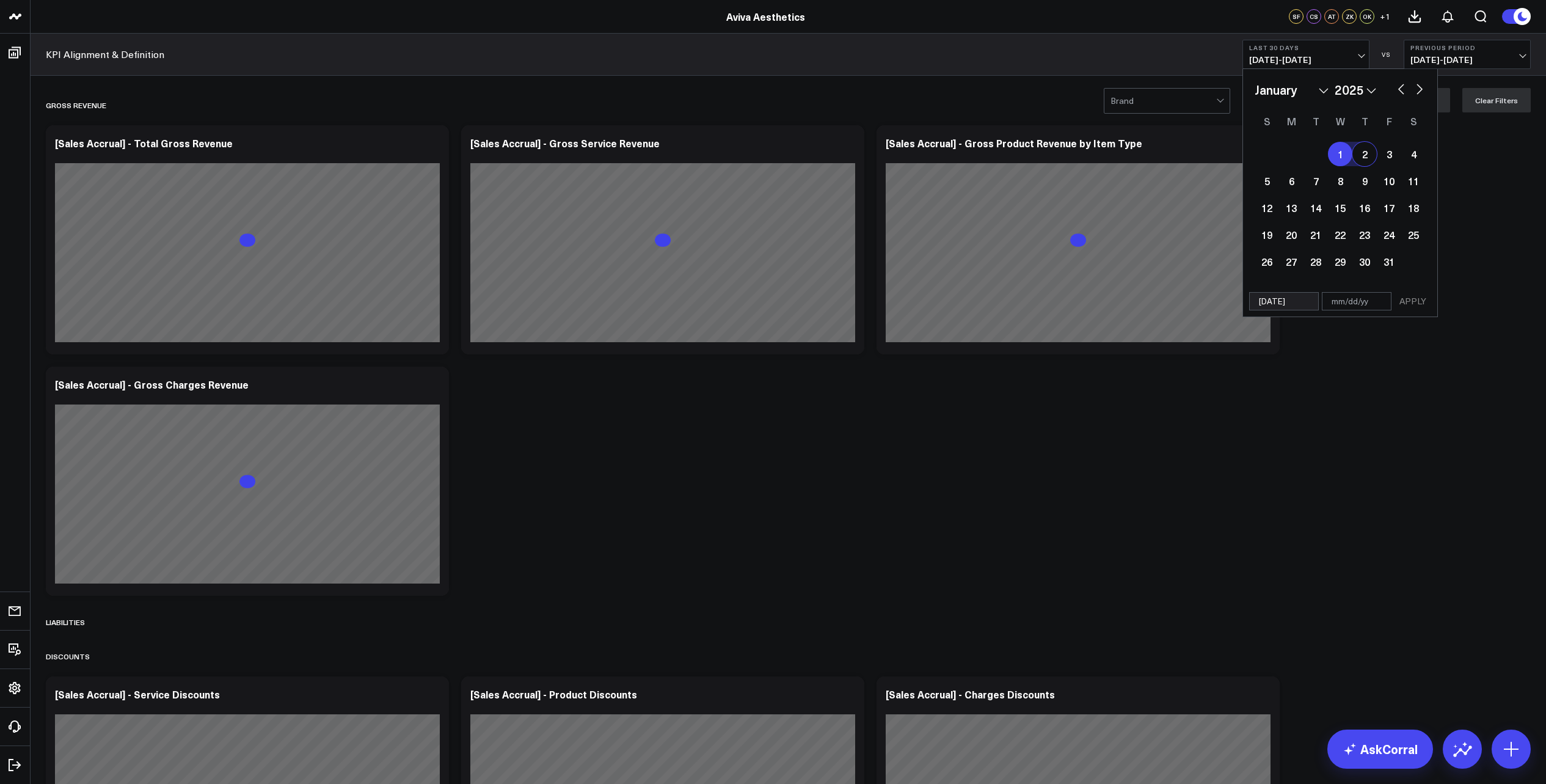
select select "2025"
click at [1419, 88] on button "button" at bounding box center [1419, 88] width 13 height 15
select select "2"
select select "2025"
click at [1419, 88] on button "button" at bounding box center [1419, 88] width 13 height 15
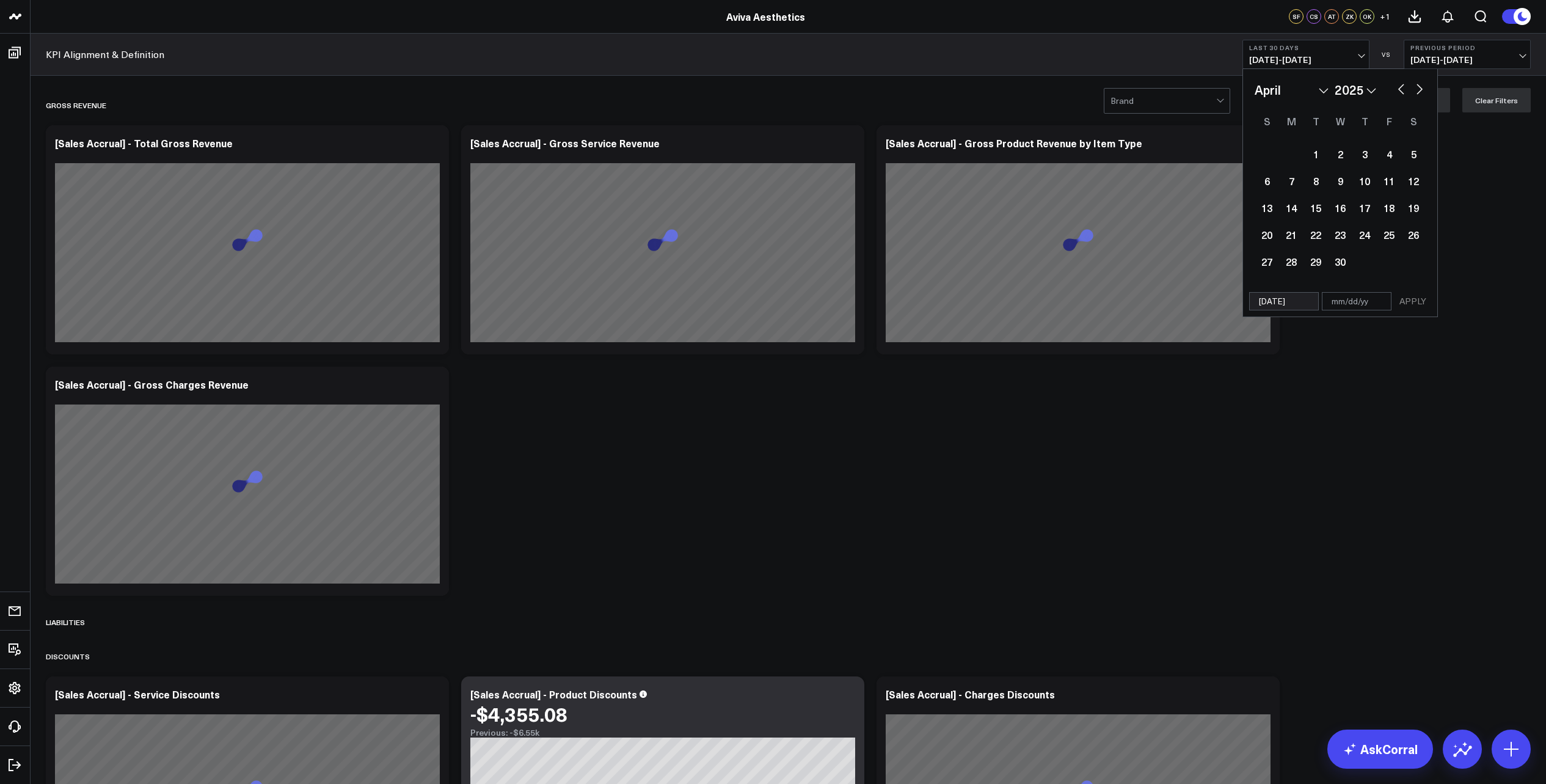
click at [1419, 88] on button "button" at bounding box center [1419, 88] width 13 height 15
select select "6"
select select "2025"
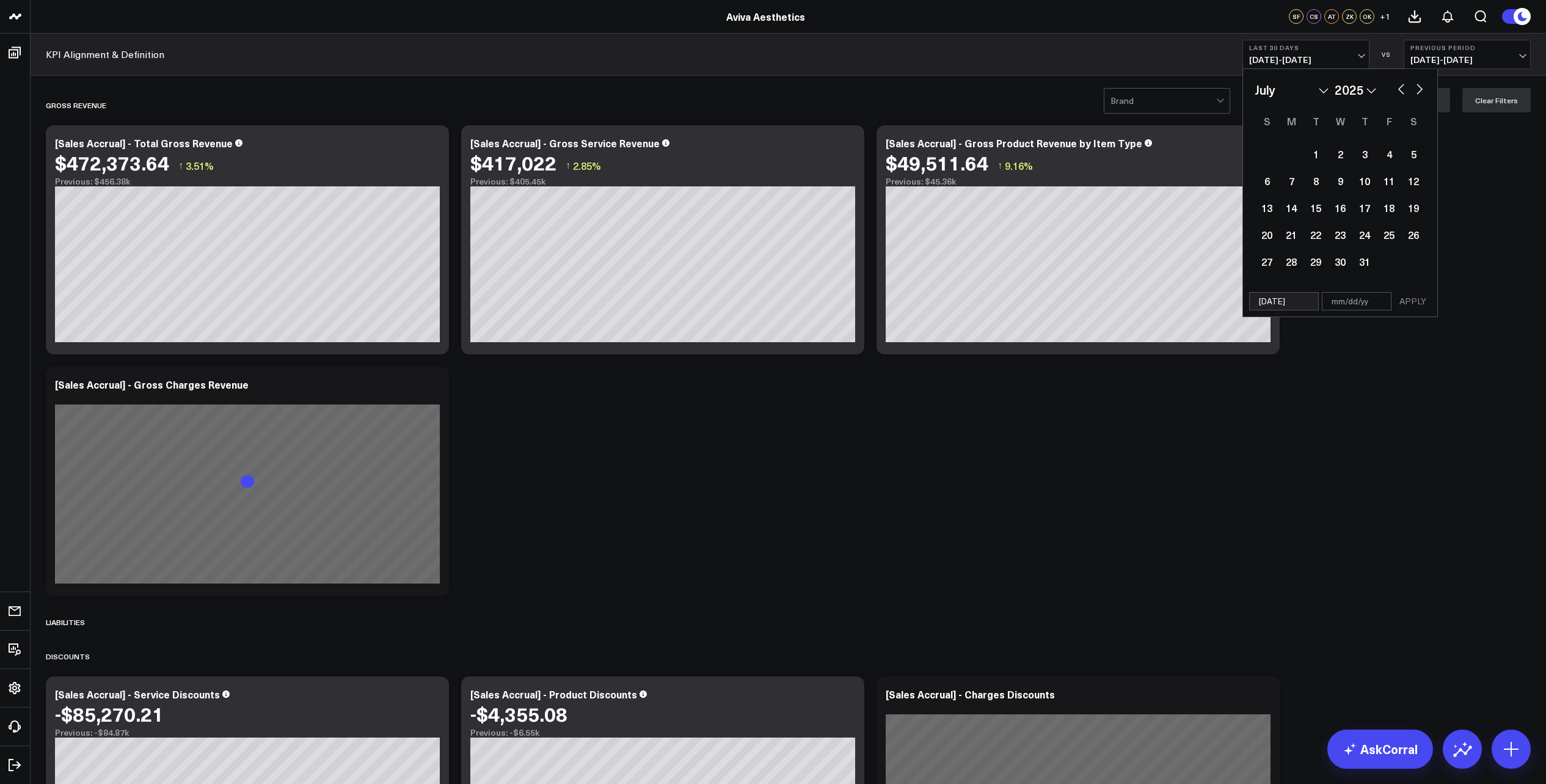
click at [1419, 88] on button "button" at bounding box center [1419, 88] width 13 height 15
select select "7"
select select "2025"
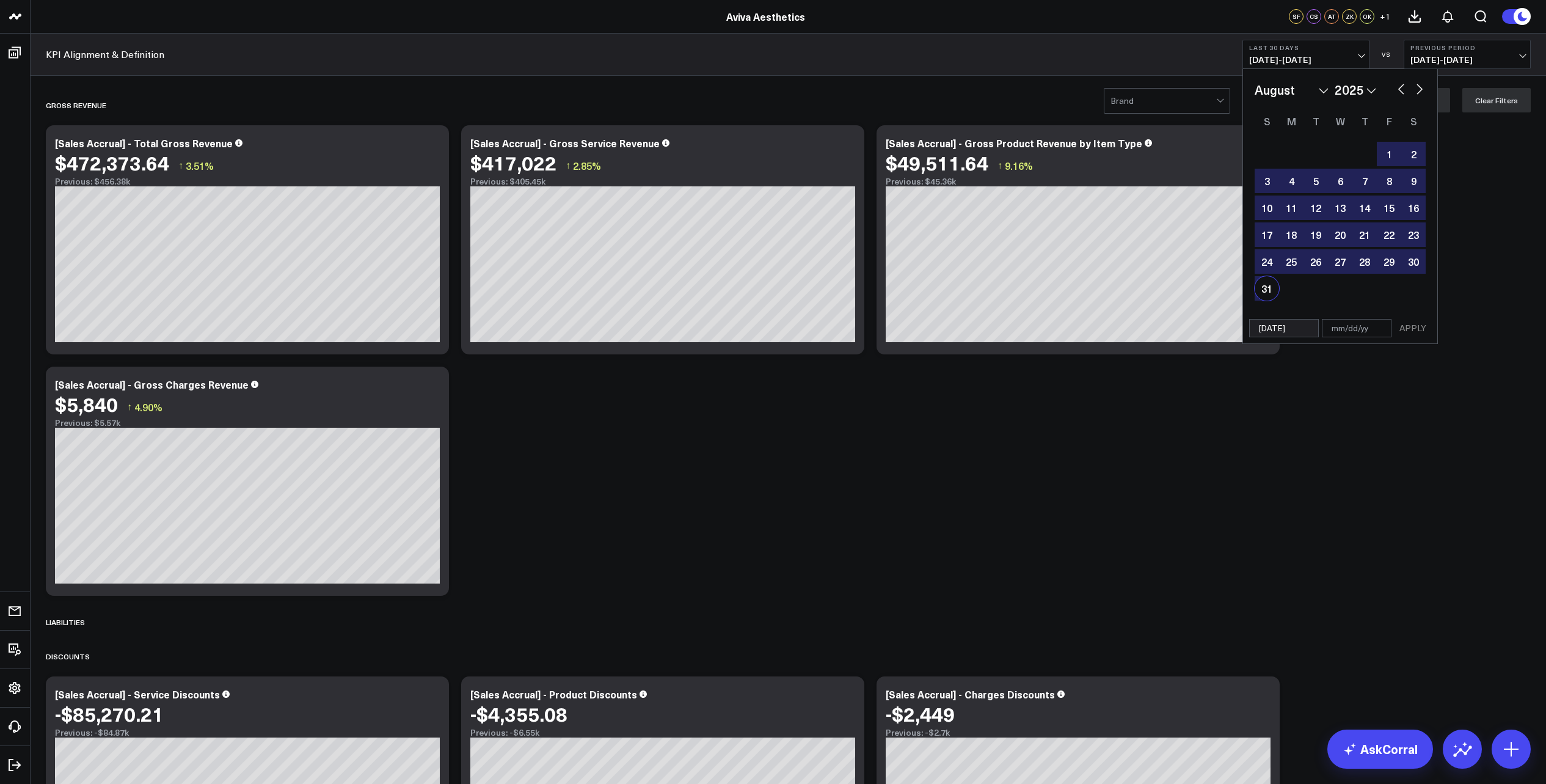
click at [1267, 281] on div "31" at bounding box center [1267, 288] width 24 height 24
type input "08/31/25"
select select "7"
select select "2025"
click at [1421, 329] on button "APPLY" at bounding box center [1413, 328] width 37 height 19
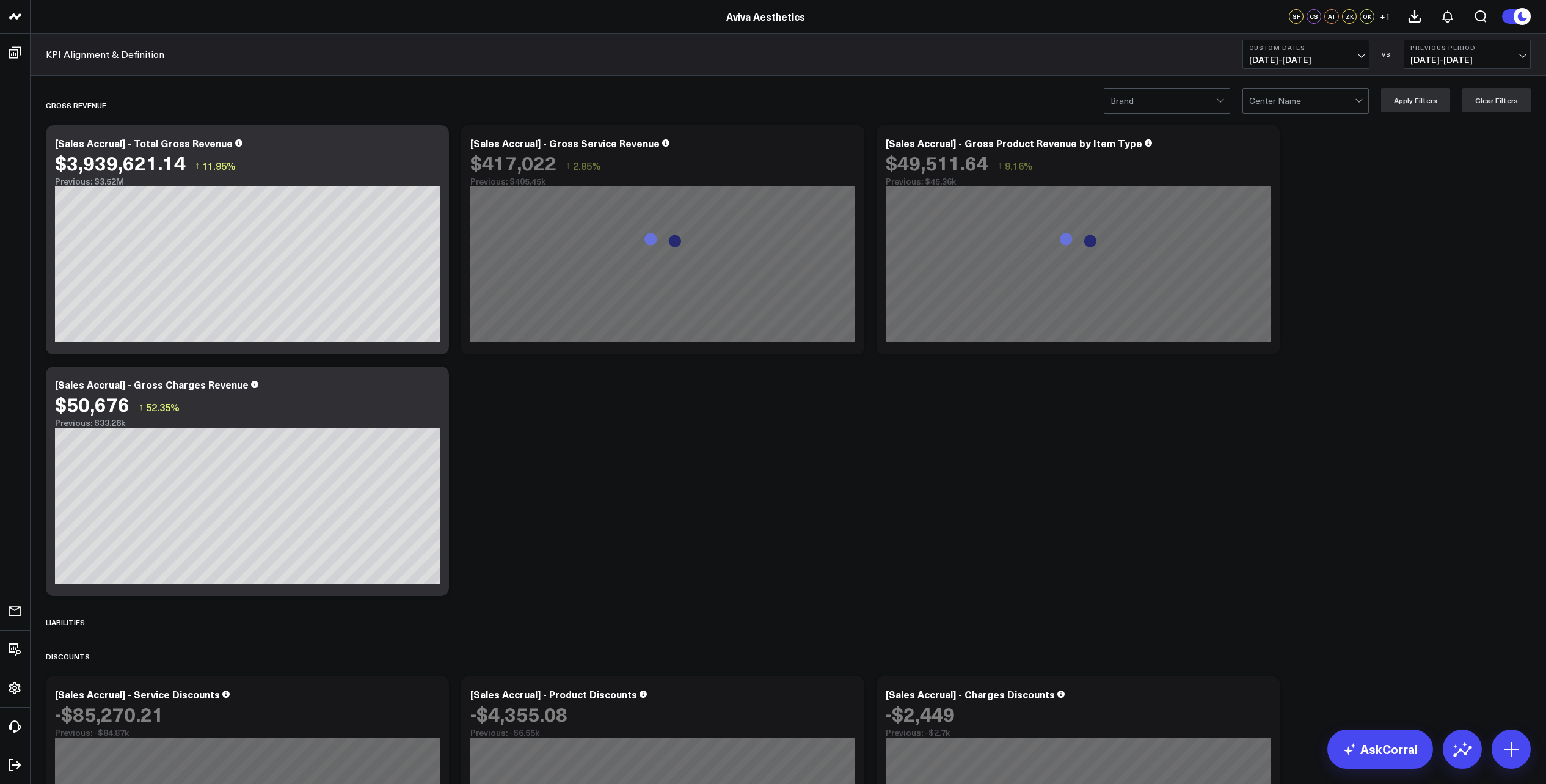
click at [1525, 55] on span "05/03/24 - 12/31/24" at bounding box center [1467, 60] width 113 height 10
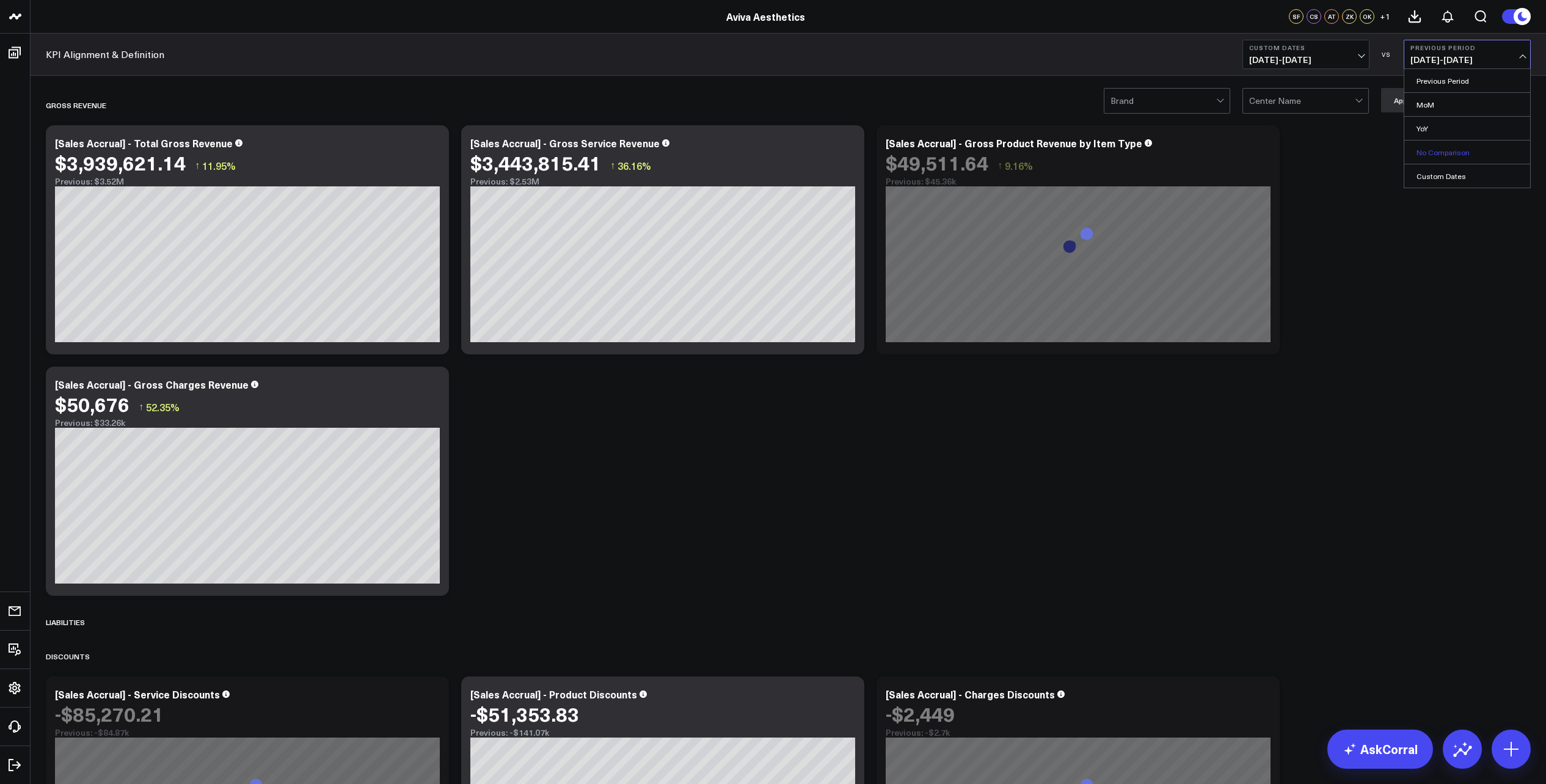
click at [1467, 157] on link "No Comparison" at bounding box center [1467, 152] width 126 height 23
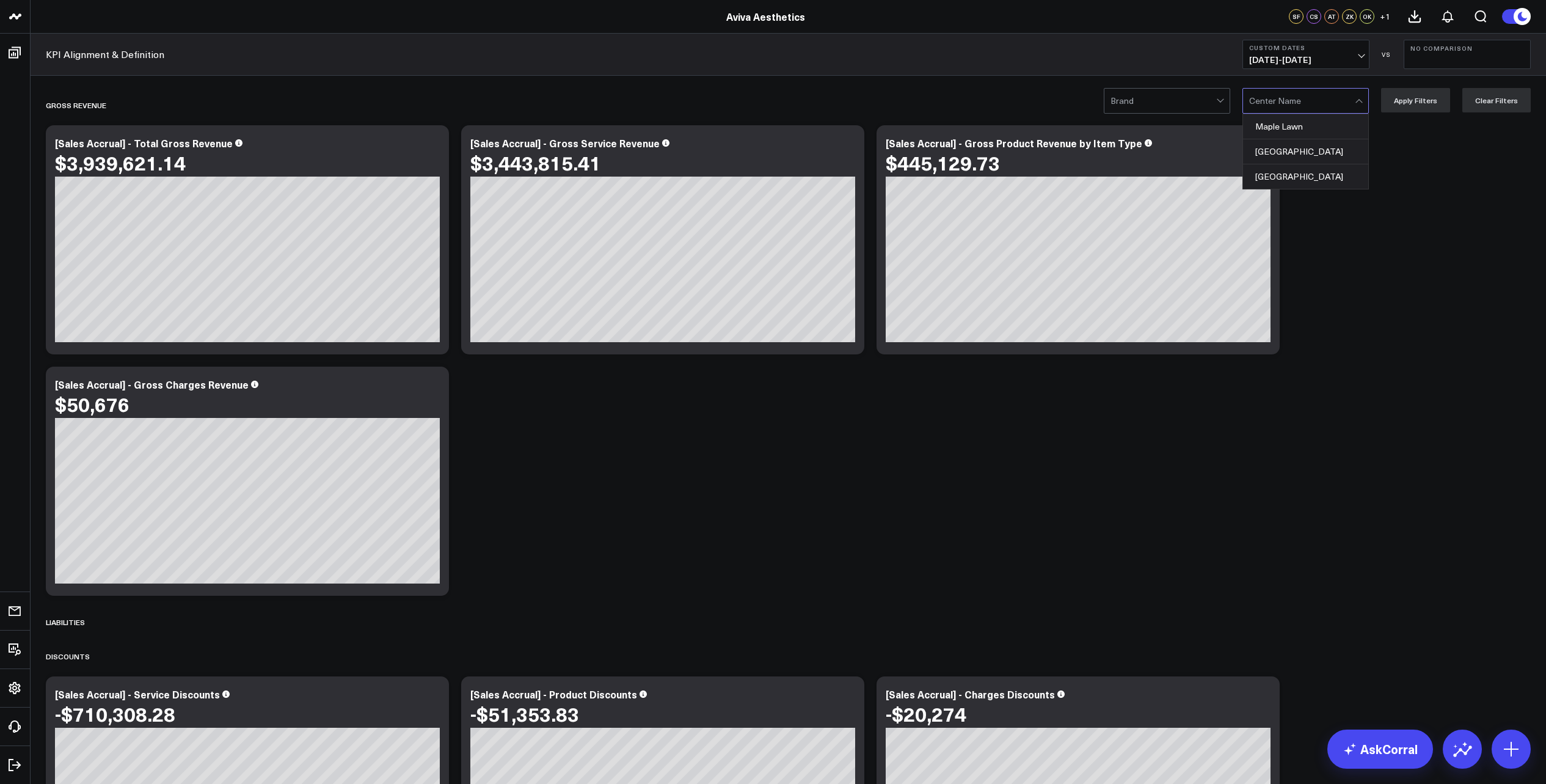
click at [1334, 102] on div at bounding box center [1302, 101] width 105 height 24
click at [1330, 133] on div "Maple Lawn" at bounding box center [1306, 127] width 125 height 25
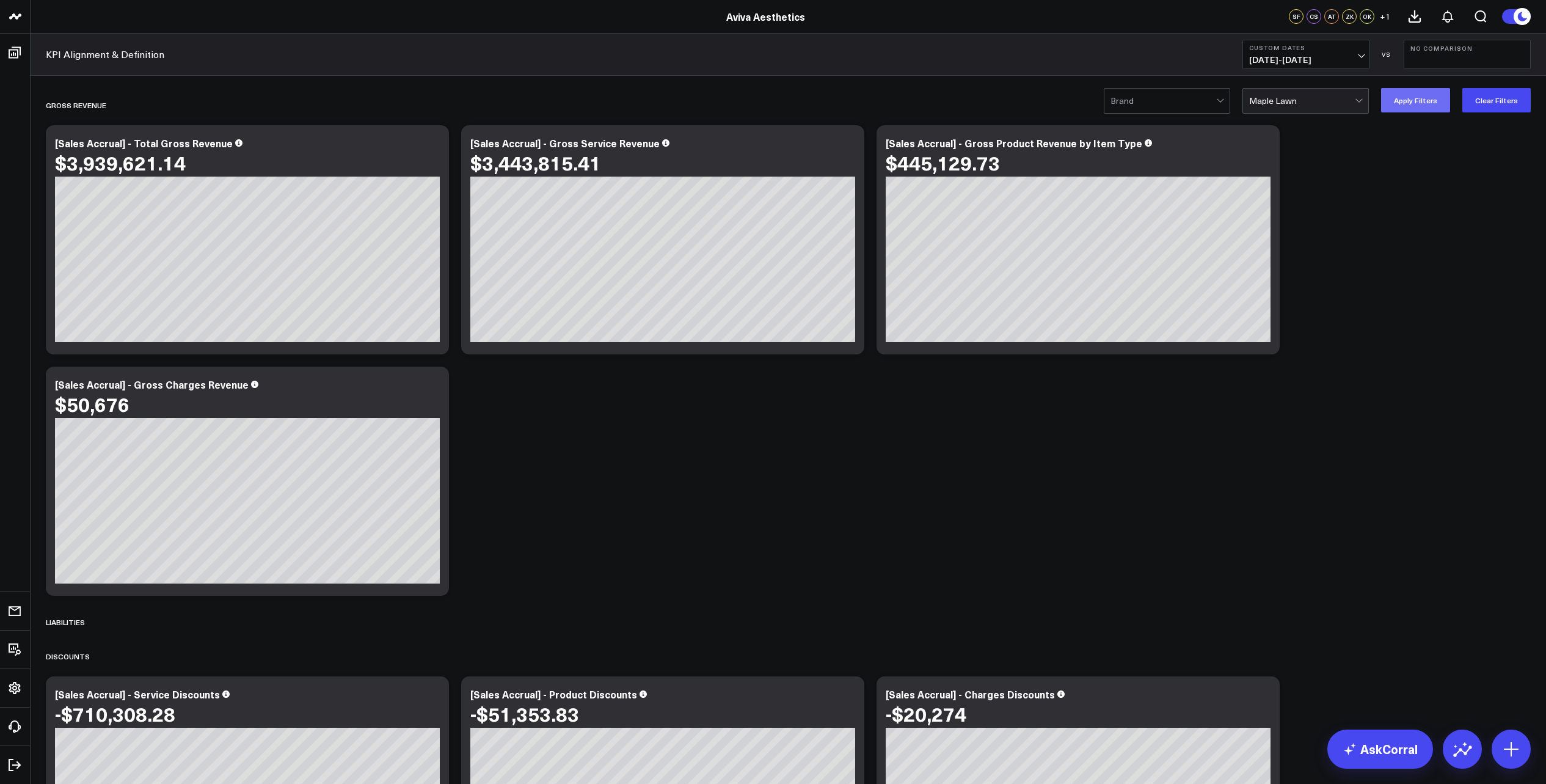
click at [1414, 105] on button "Apply Filters" at bounding box center [1415, 100] width 69 height 24
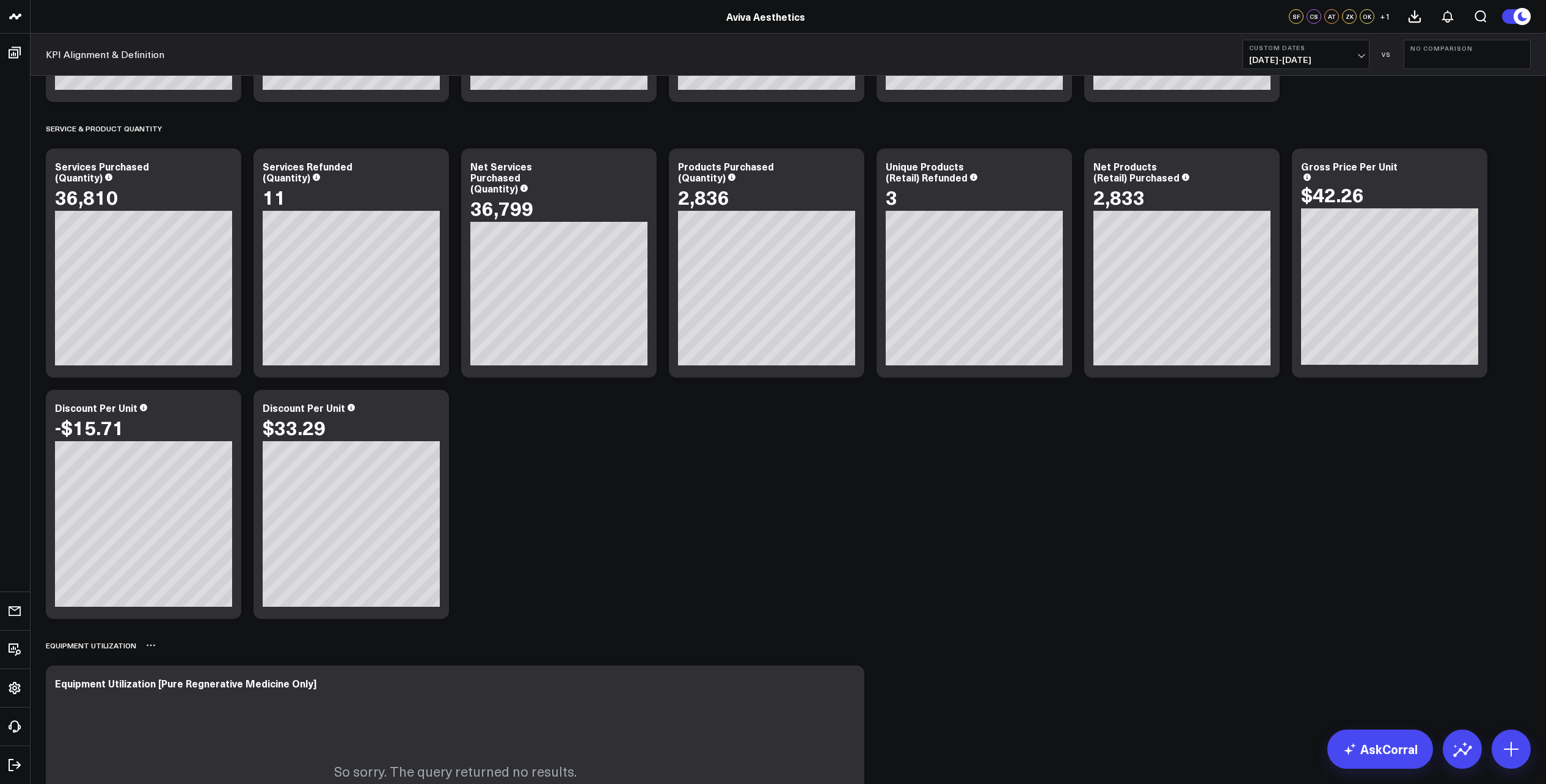
scroll to position [3968, 0]
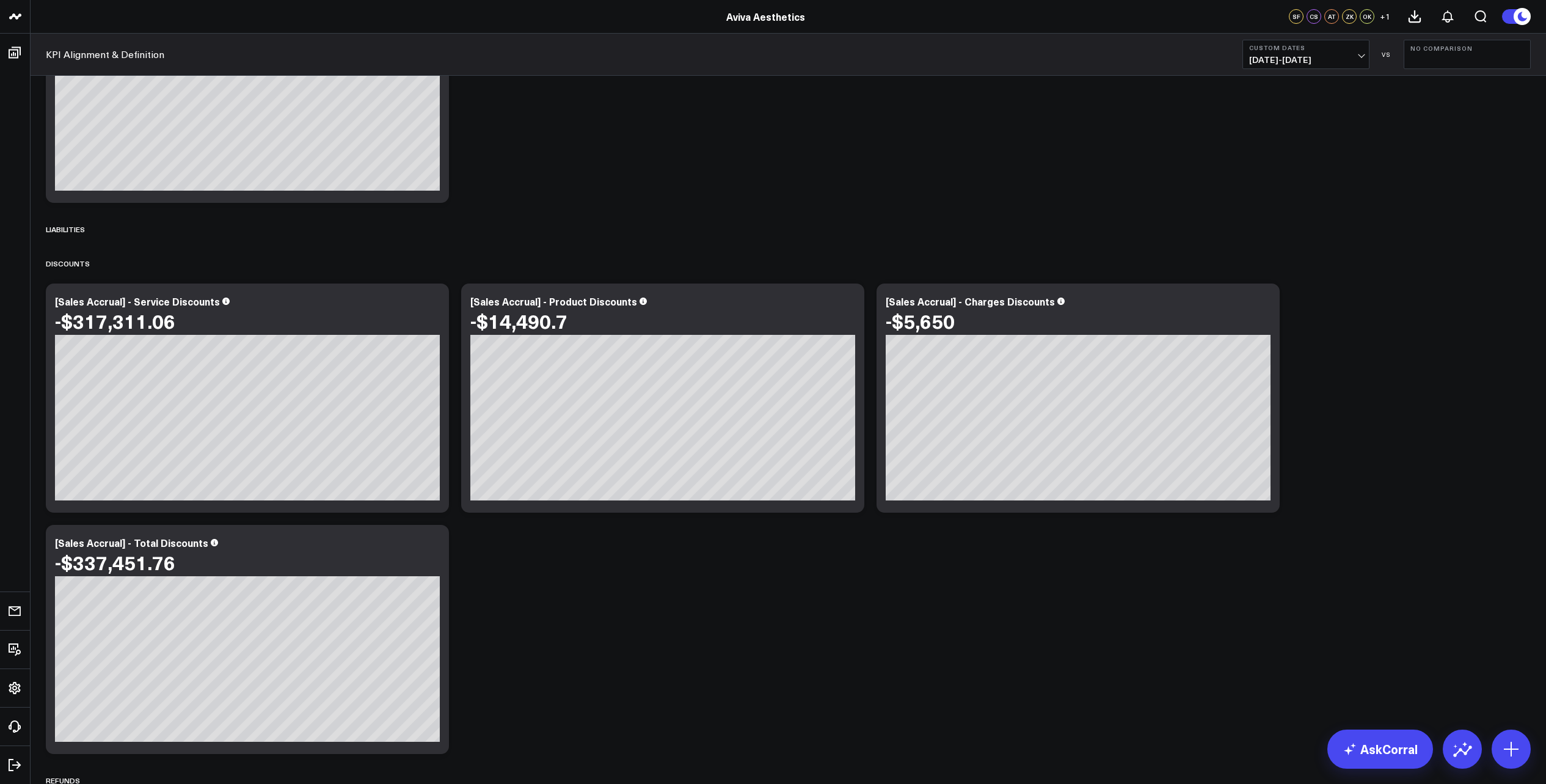
scroll to position [0, 0]
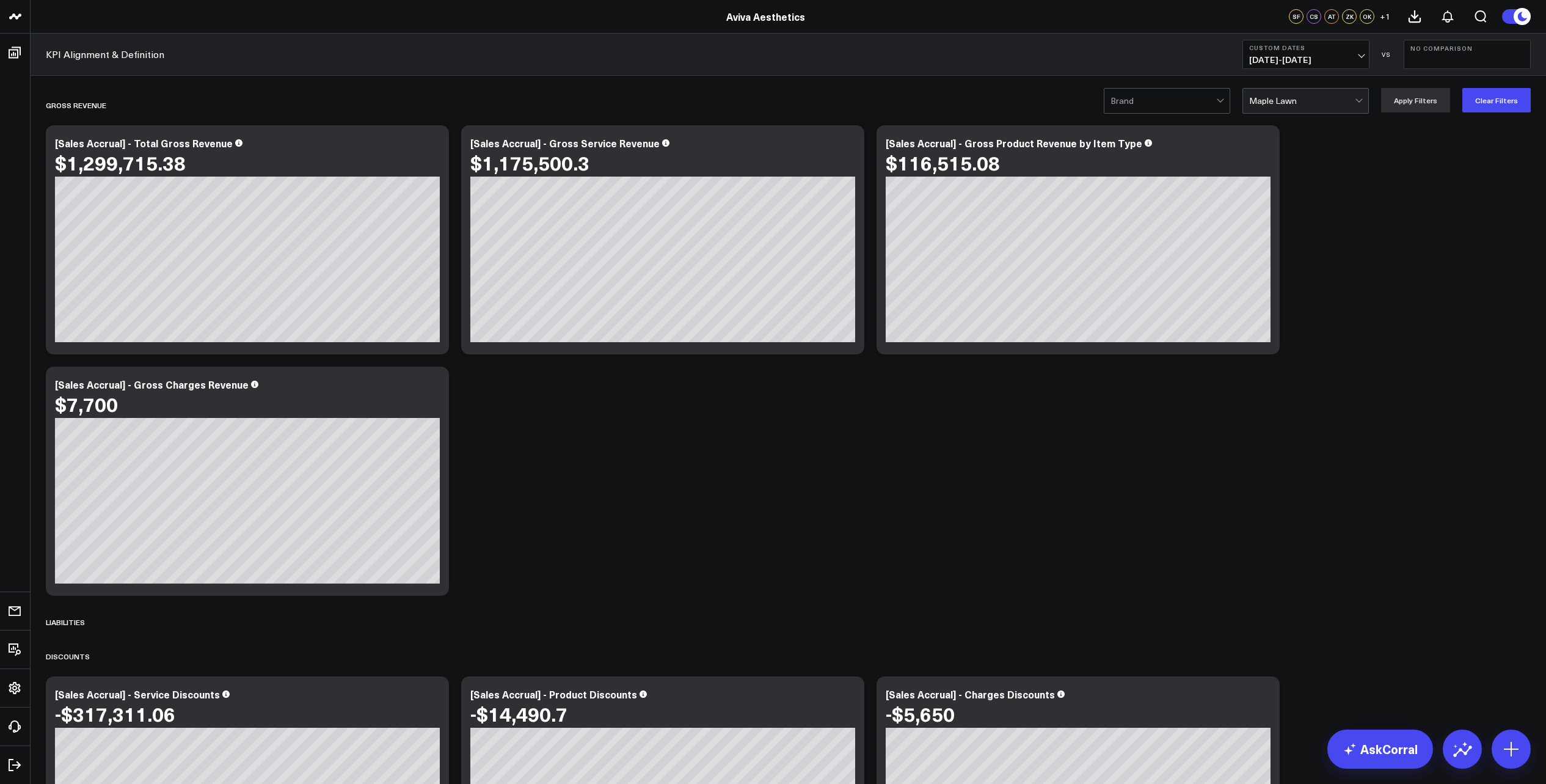
click at [1355, 103] on div at bounding box center [1302, 101] width 105 height 24
click at [1327, 155] on div "Marriottsville" at bounding box center [1306, 152] width 125 height 25
click at [1433, 96] on button "Apply Filters" at bounding box center [1415, 100] width 69 height 24
click at [1349, 103] on div at bounding box center [1302, 101] width 105 height 24
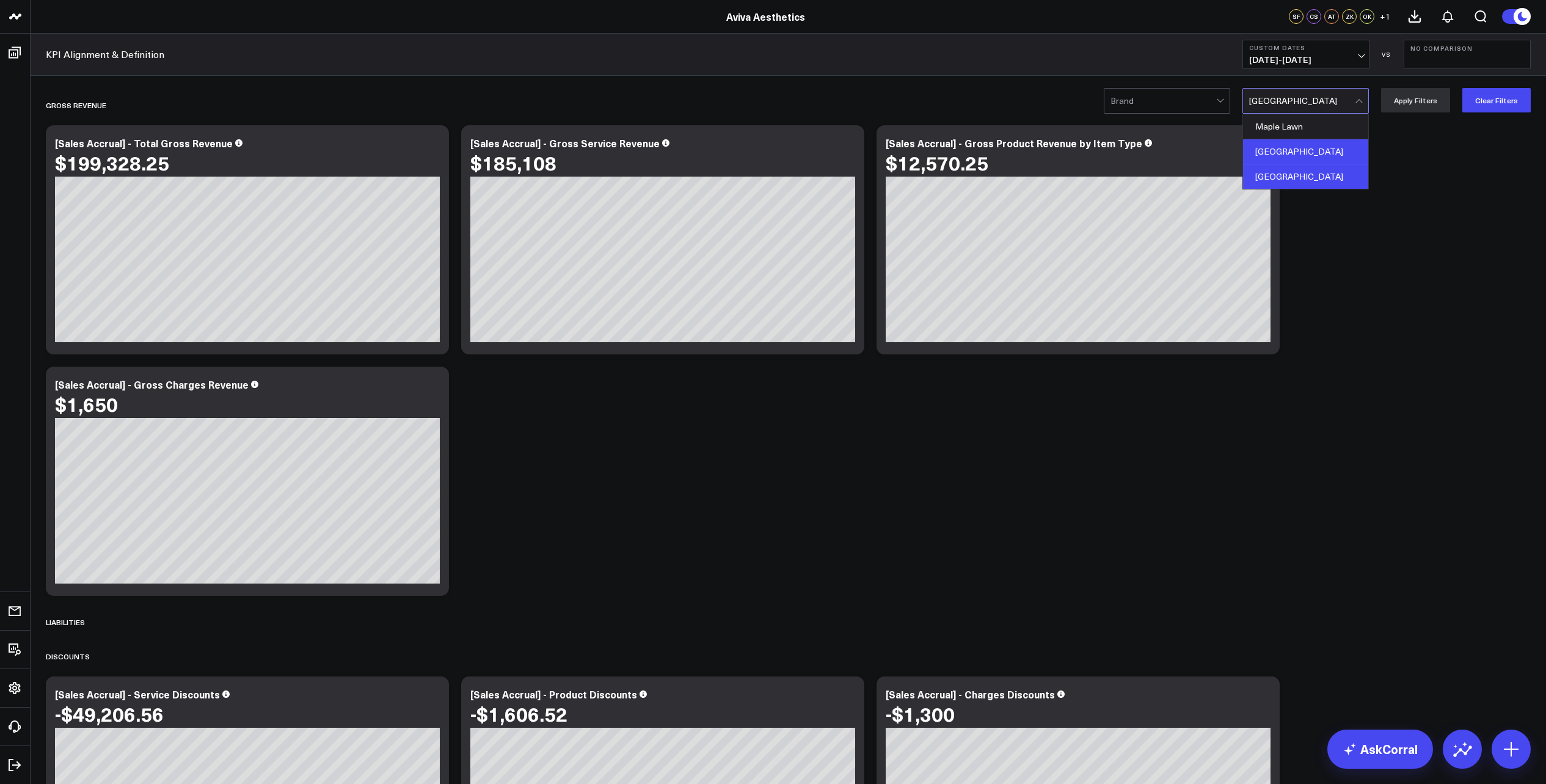
click at [1335, 181] on div "West Lafayette" at bounding box center [1306, 176] width 125 height 24
click at [1431, 98] on button "Apply Filters" at bounding box center [1415, 100] width 69 height 24
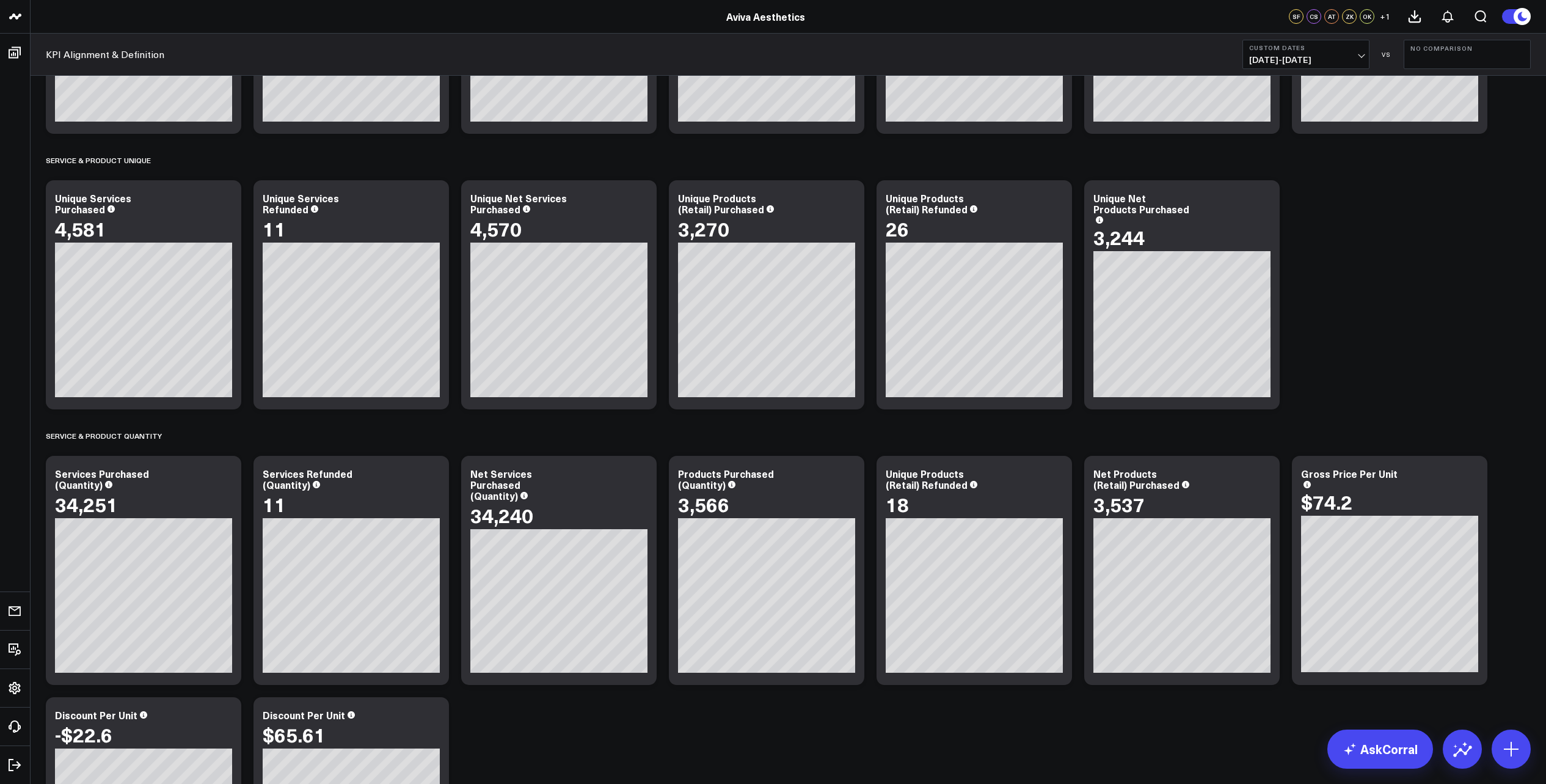
scroll to position [3740, 0]
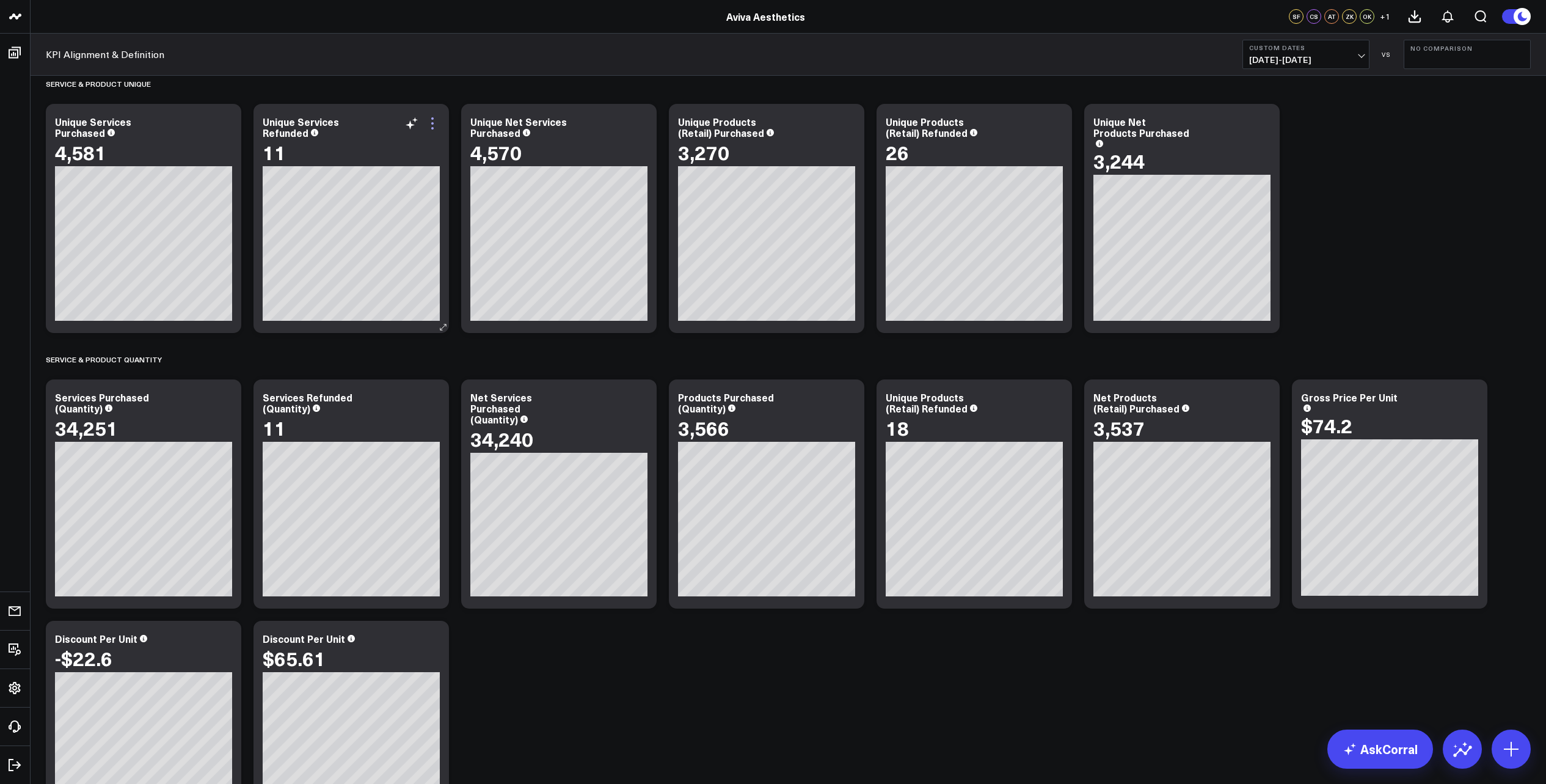
click at [433, 127] on icon at bounding box center [433, 128] width 3 height 3
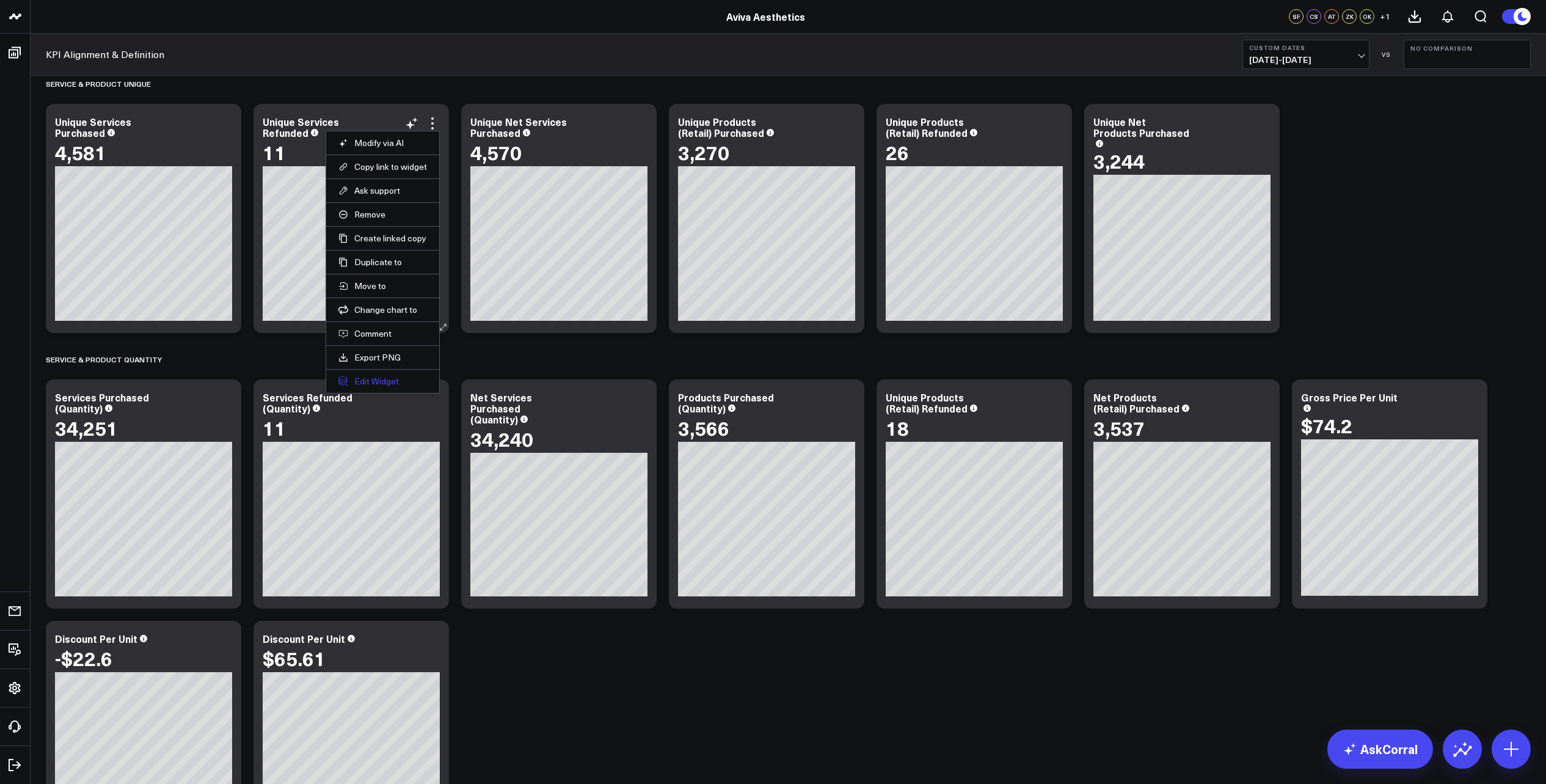
click at [384, 377] on button "Edit Widget" at bounding box center [383, 381] width 89 height 11
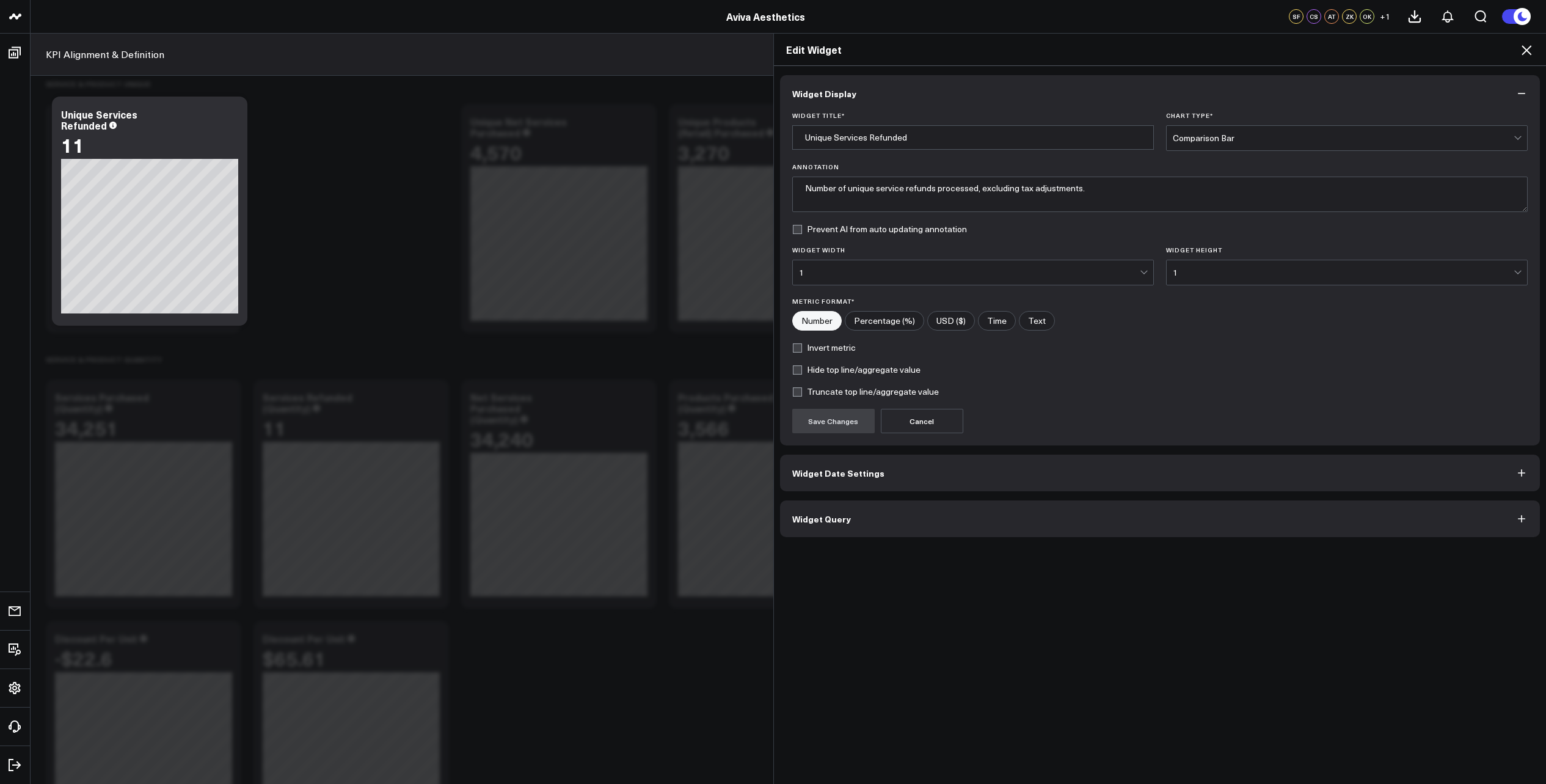
click at [921, 525] on button "Widget Query" at bounding box center [1160, 518] width 761 height 37
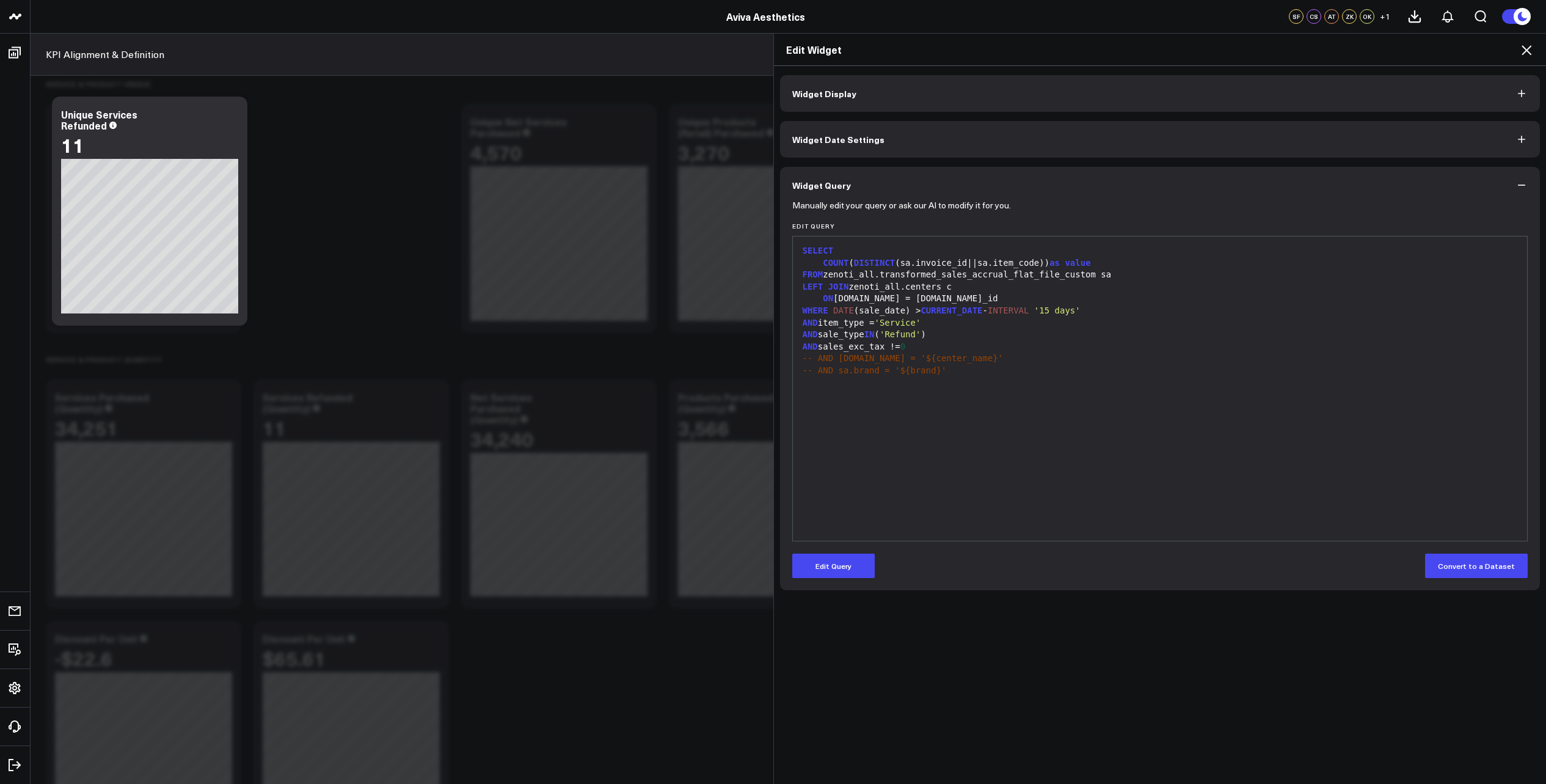
click at [1530, 47] on icon at bounding box center [1526, 50] width 10 height 10
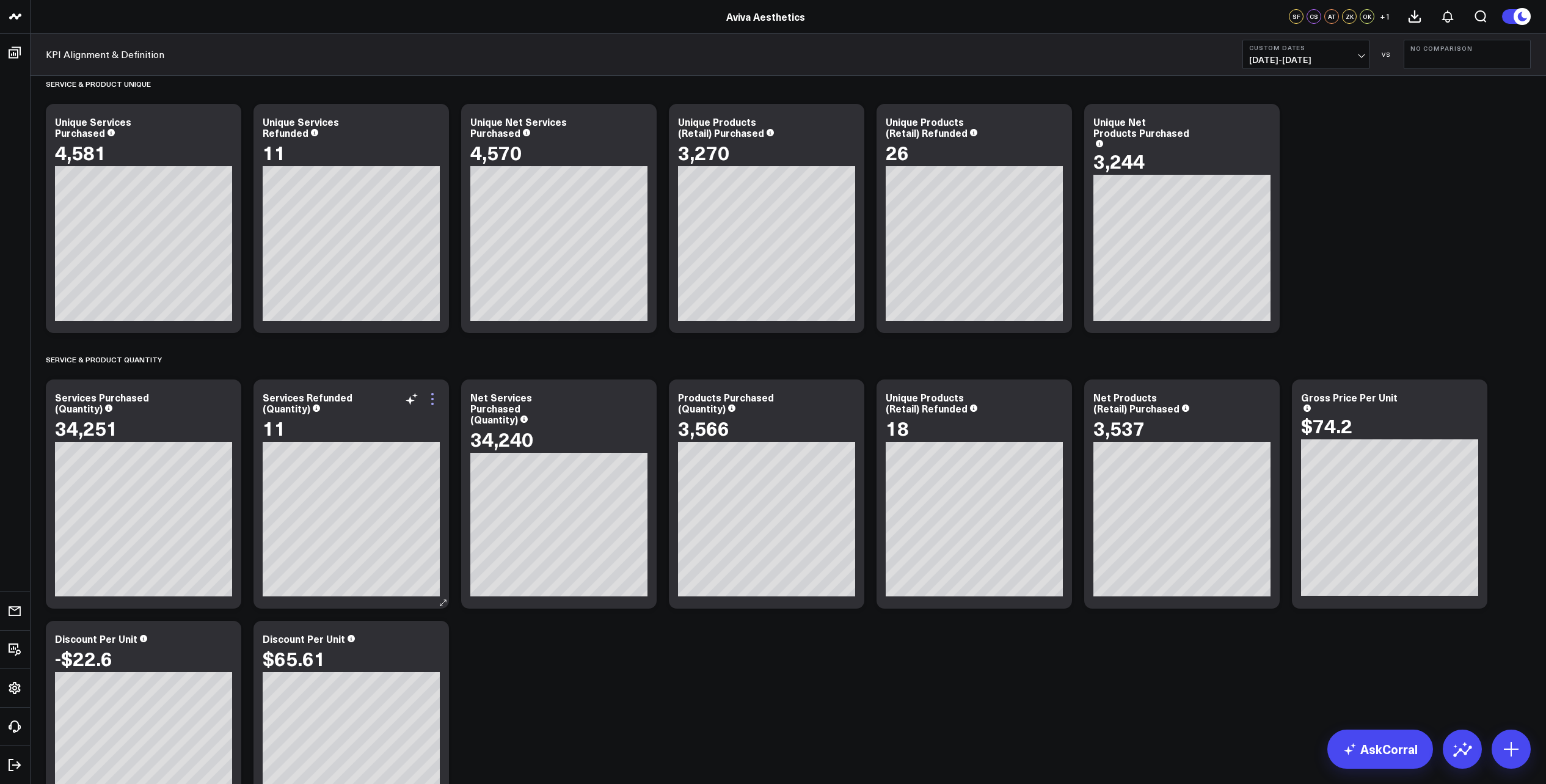
click at [430, 402] on icon at bounding box center [432, 398] width 15 height 15
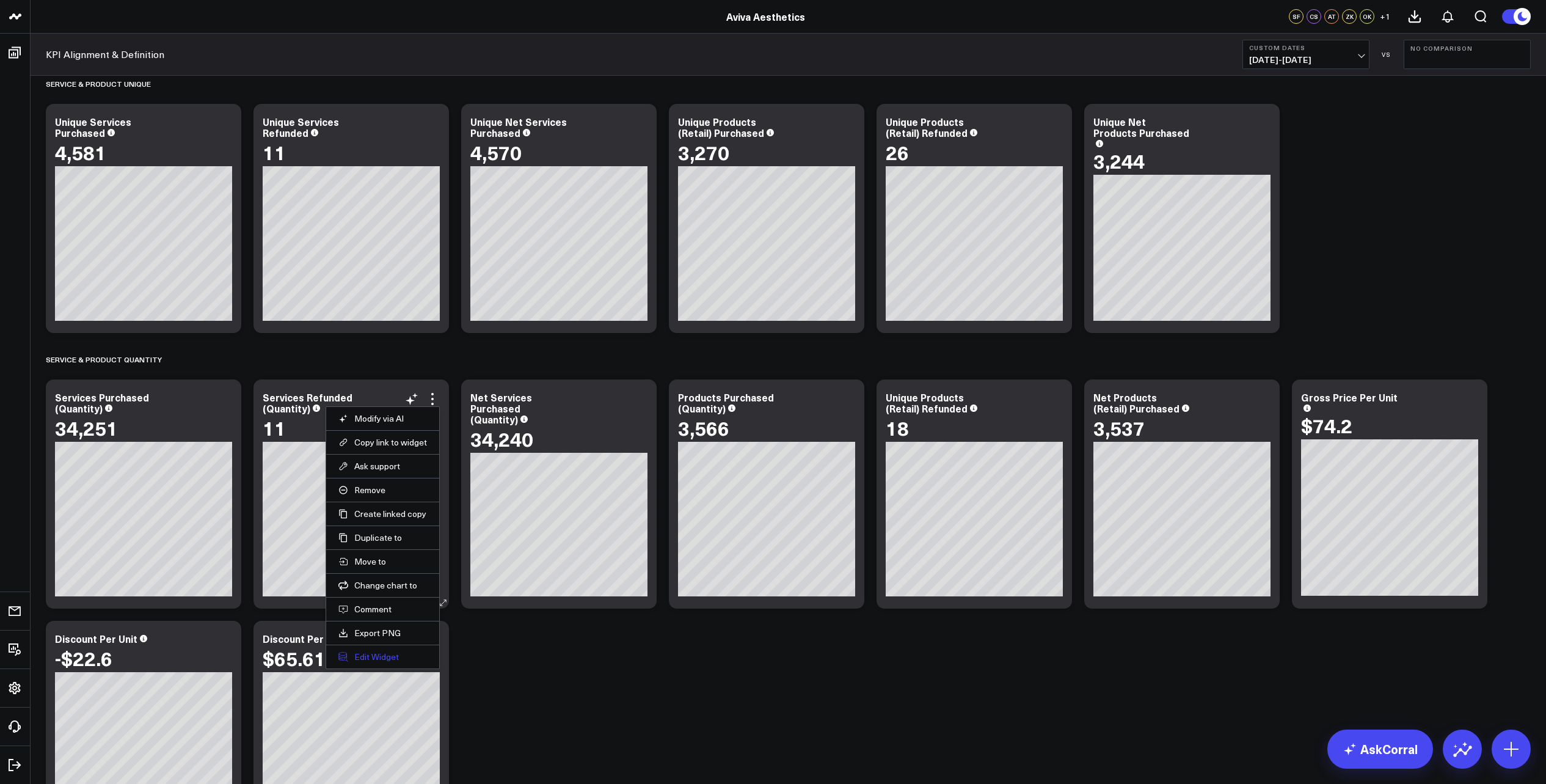
click at [397, 654] on button "Edit Widget" at bounding box center [383, 656] width 89 height 11
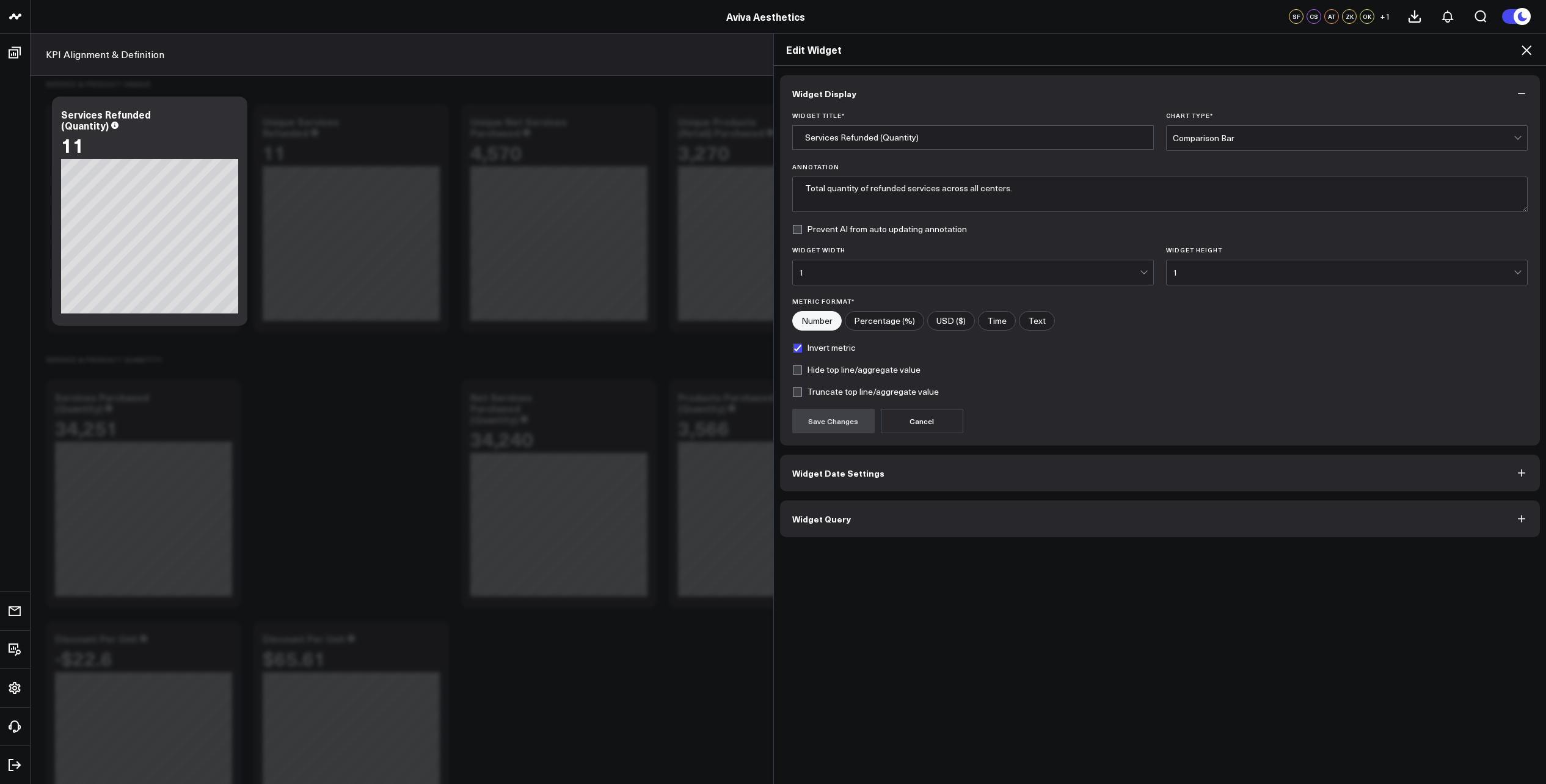
click at [892, 517] on button "Widget Query" at bounding box center [1160, 518] width 761 height 37
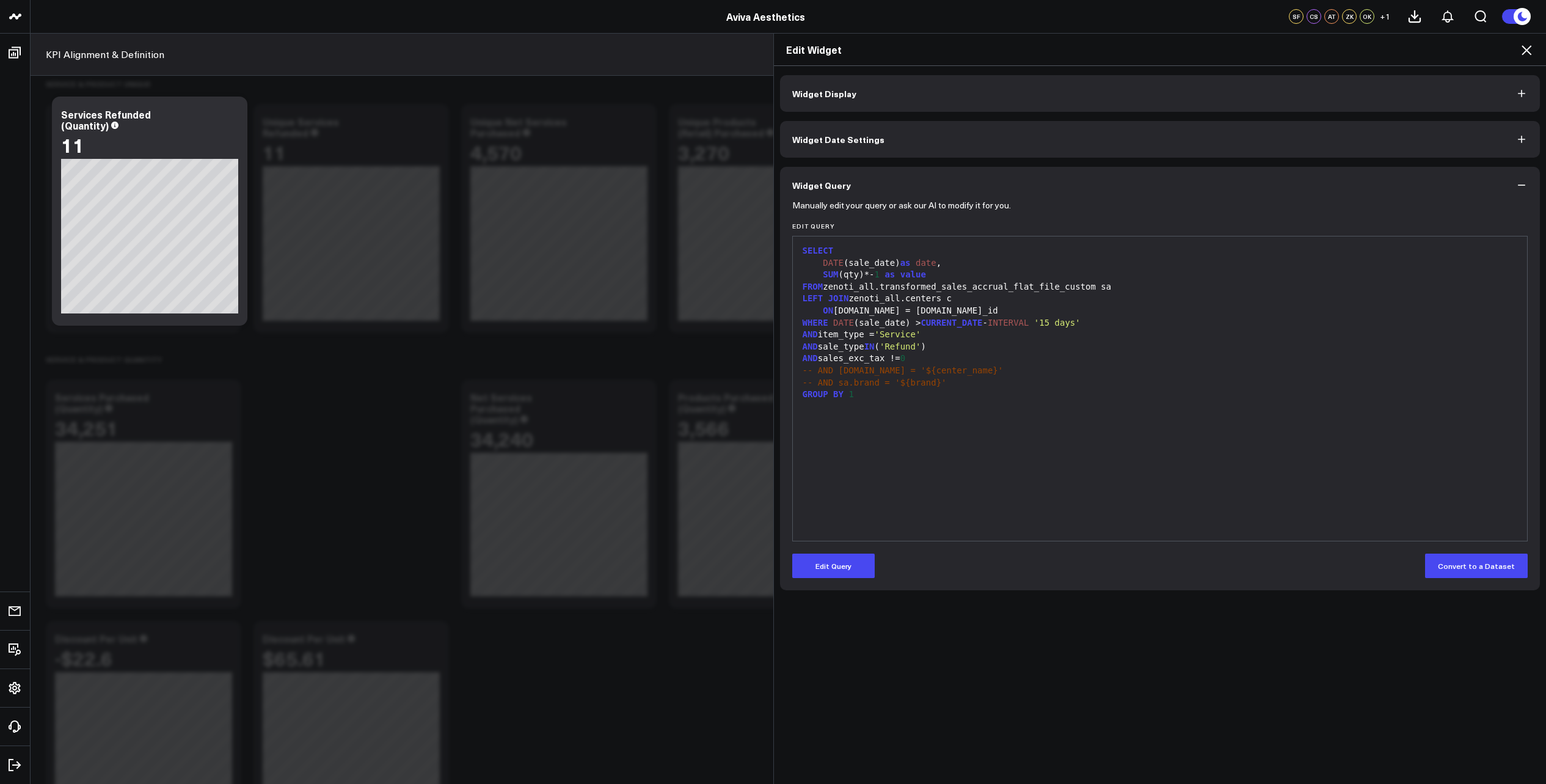
click at [1525, 52] on icon at bounding box center [1526, 50] width 15 height 15
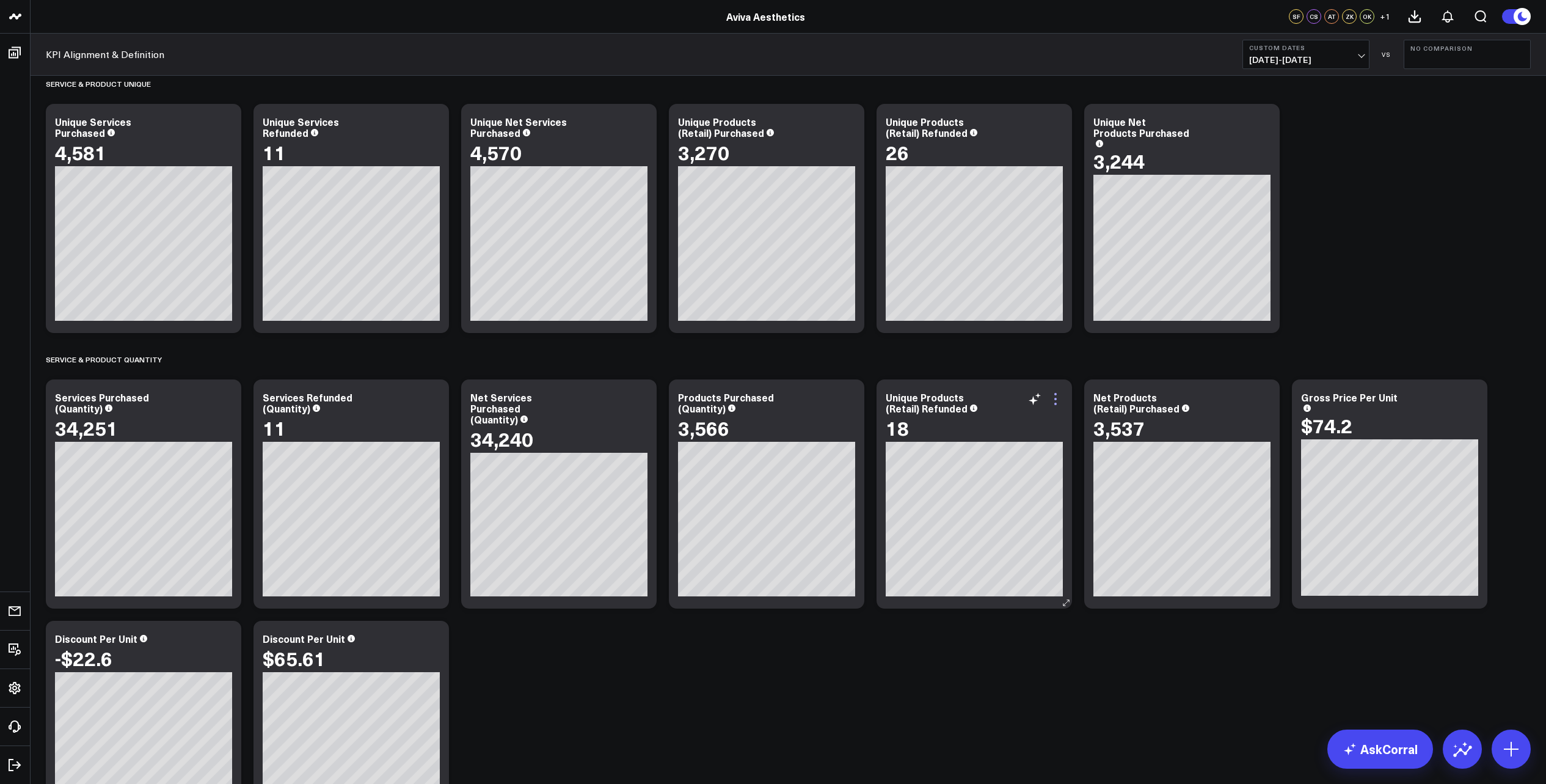
click at [1058, 405] on icon at bounding box center [1055, 398] width 15 height 15
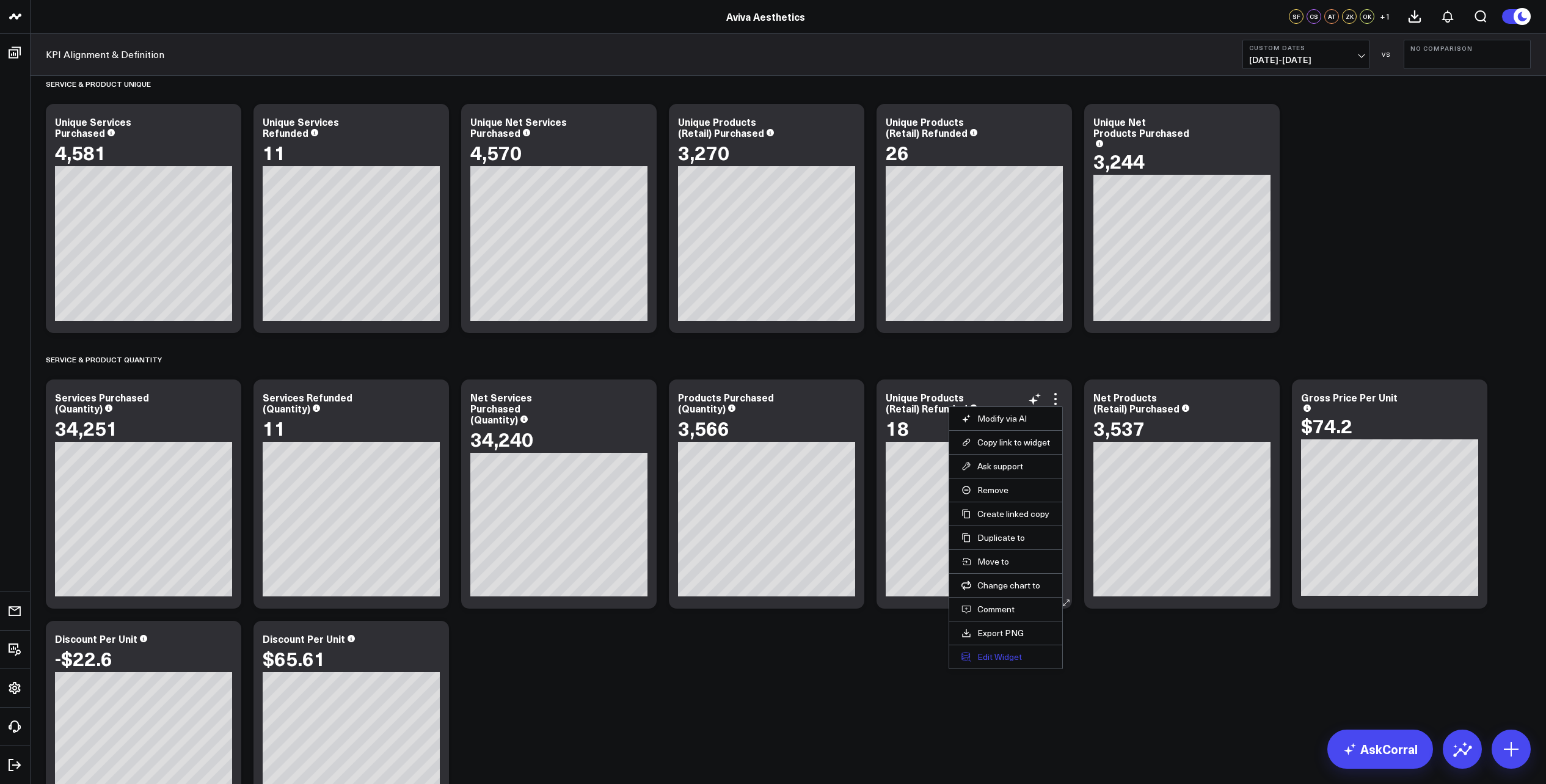
click at [999, 653] on button "Edit Widget" at bounding box center [1006, 656] width 89 height 11
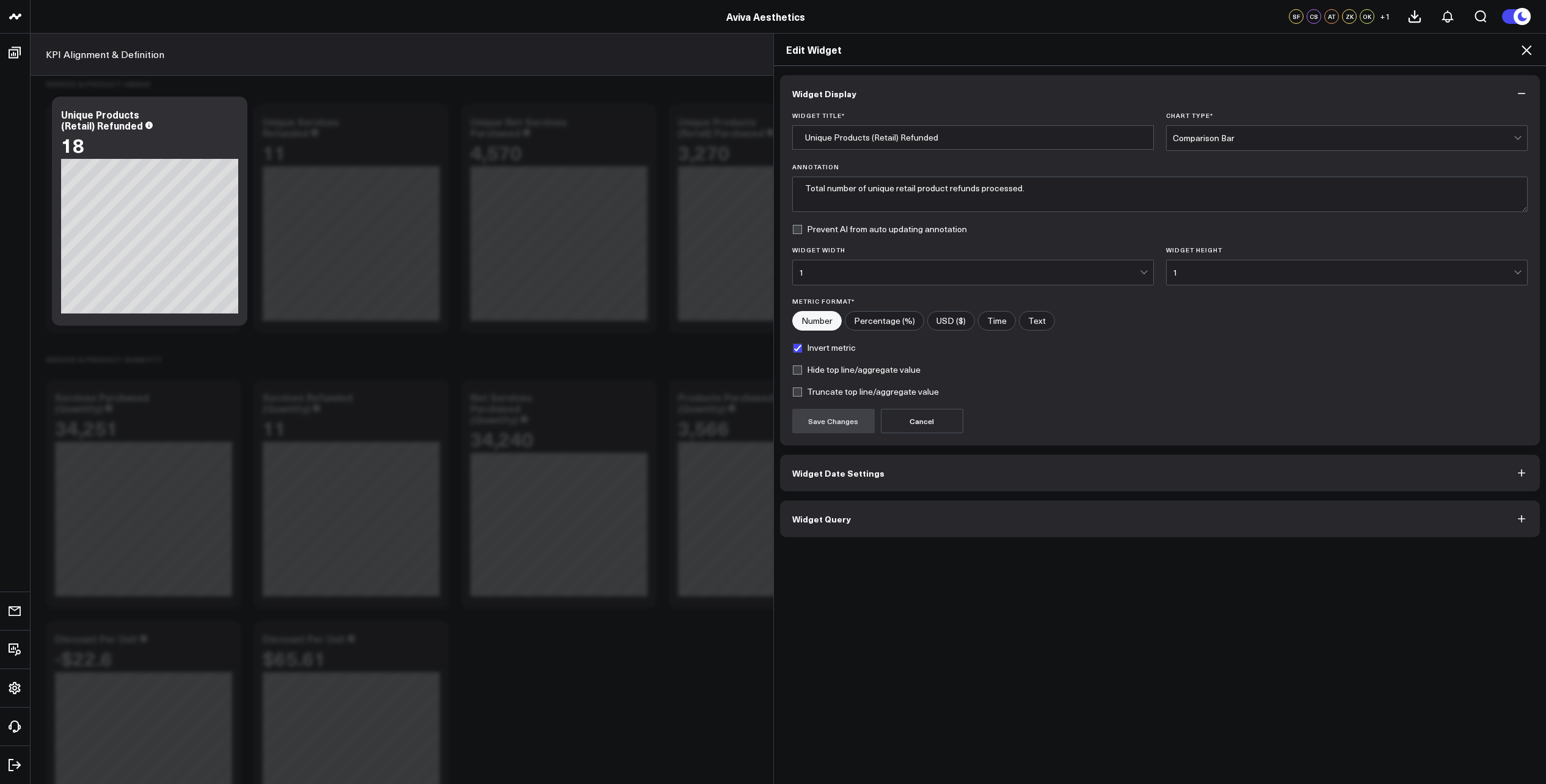
click at [894, 517] on button "Widget Query" at bounding box center [1160, 518] width 761 height 37
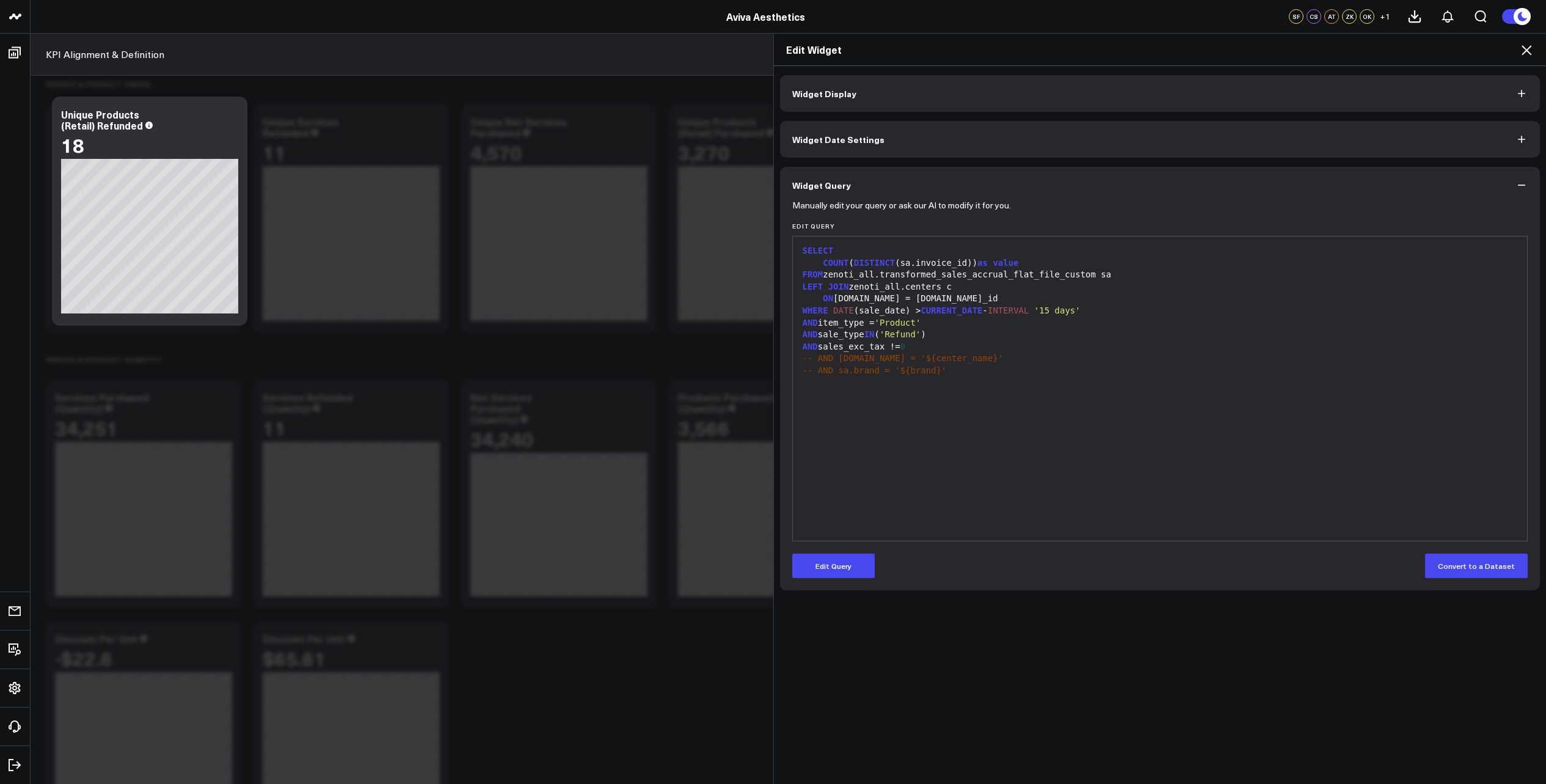
click at [1527, 50] on icon at bounding box center [1526, 50] width 15 height 15
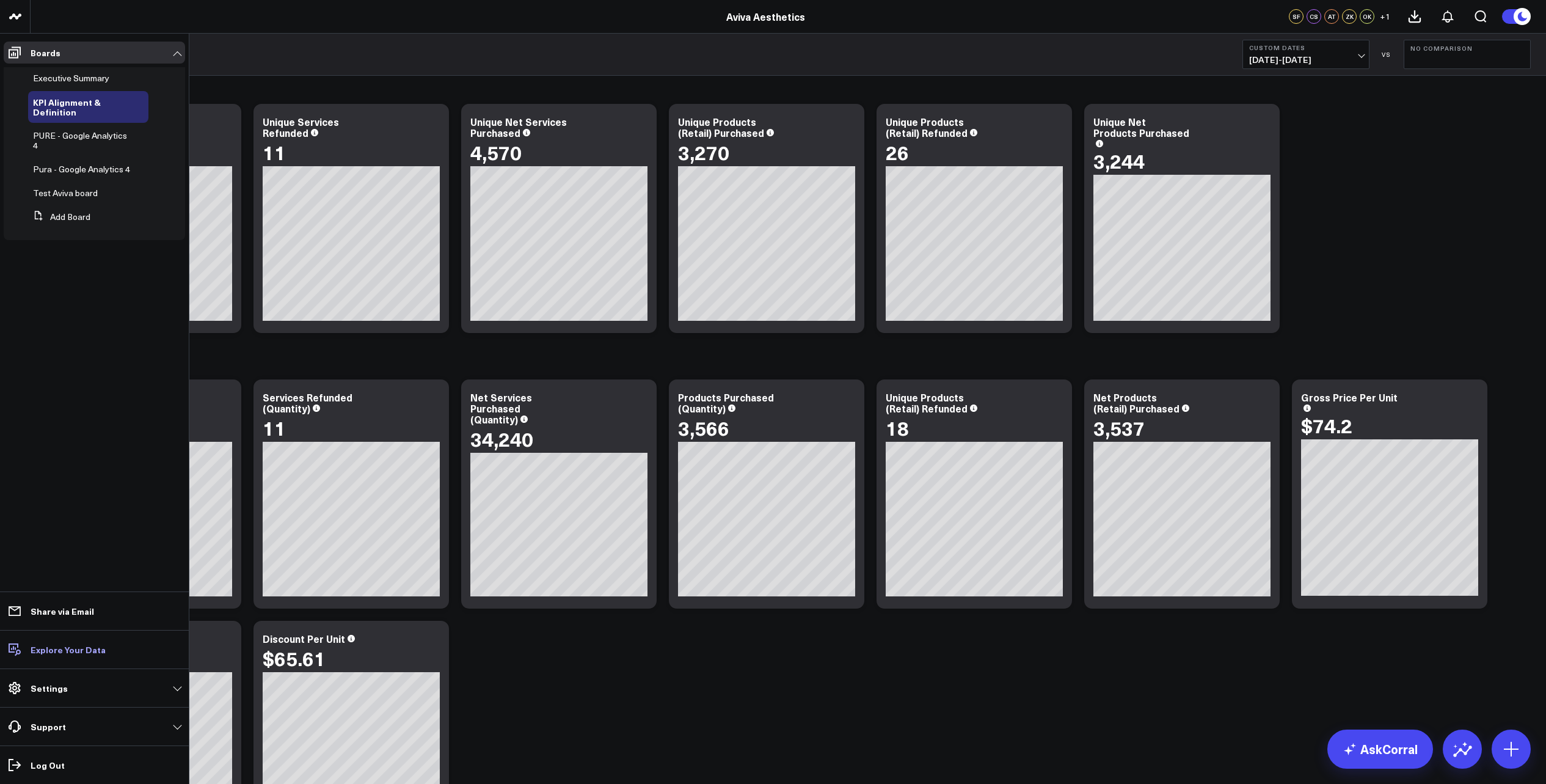
click at [67, 655] on link "Explore Your Data" at bounding box center [95, 649] width 182 height 22
